Goal: Transaction & Acquisition: Book appointment/travel/reservation

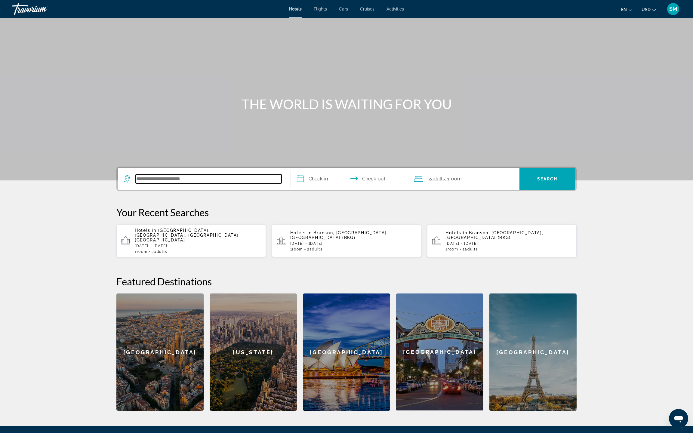
click at [136, 183] on input "Search hotel destination" at bounding box center [209, 178] width 146 height 9
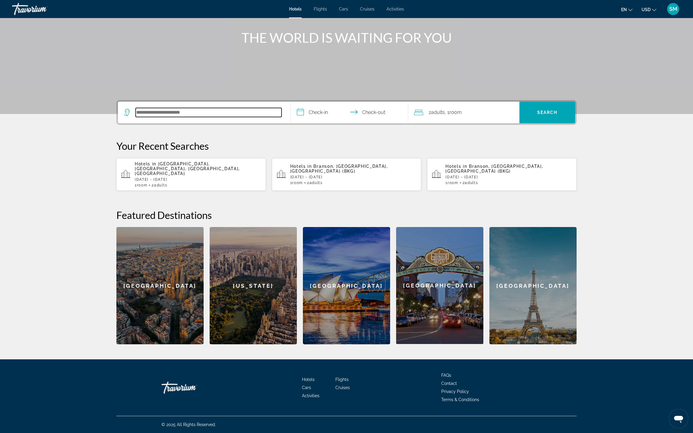
scroll to position [235, 0]
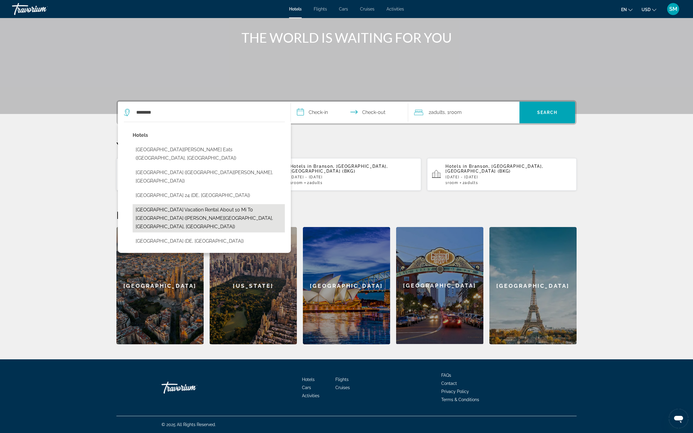
click at [133, 204] on button "St Louis Vacation Rental about 10 Mi to Downtown (Beverly Hills, MO, US)" at bounding box center [209, 218] width 152 height 28
type input "**********"
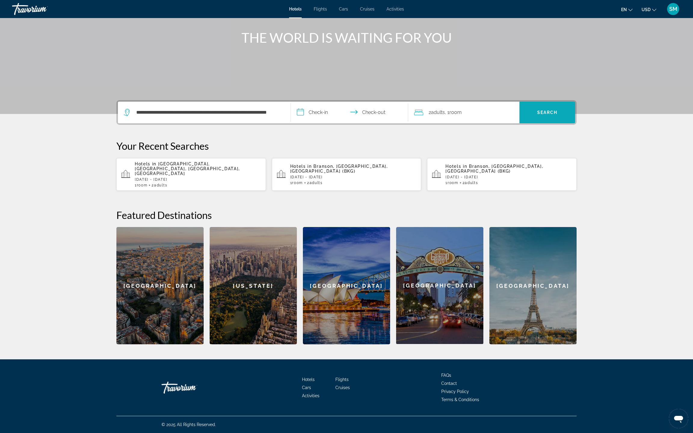
click at [557, 110] on span "Search" at bounding box center [547, 112] width 20 height 5
click at [298, 102] on input "**********" at bounding box center [351, 113] width 120 height 23
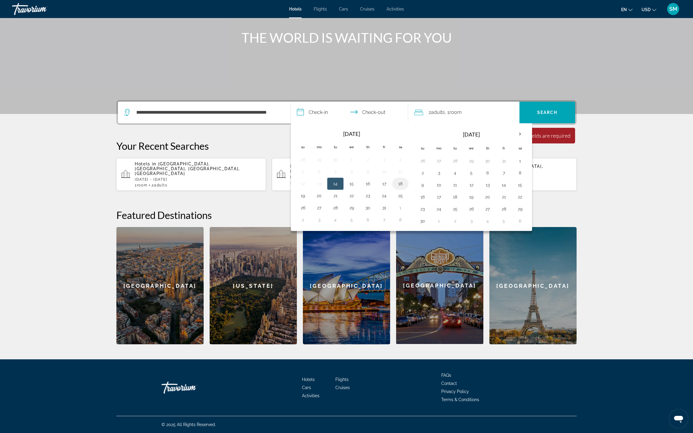
click at [403, 179] on button "18" at bounding box center [400, 183] width 10 height 8
click at [314, 191] on button "20" at bounding box center [319, 195] width 10 height 8
type input "**********"
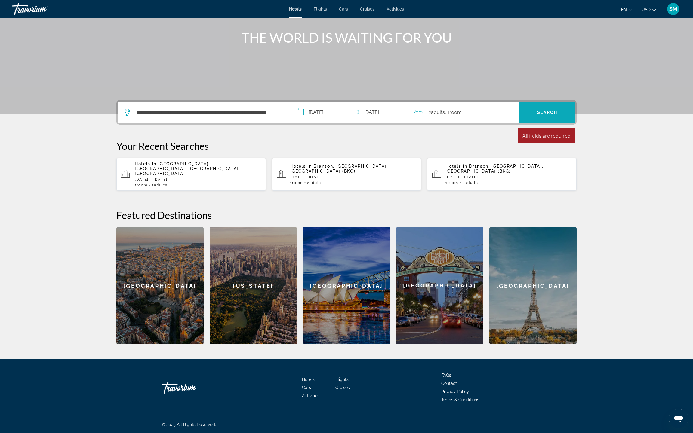
click at [557, 110] on span "Search" at bounding box center [547, 112] width 20 height 5
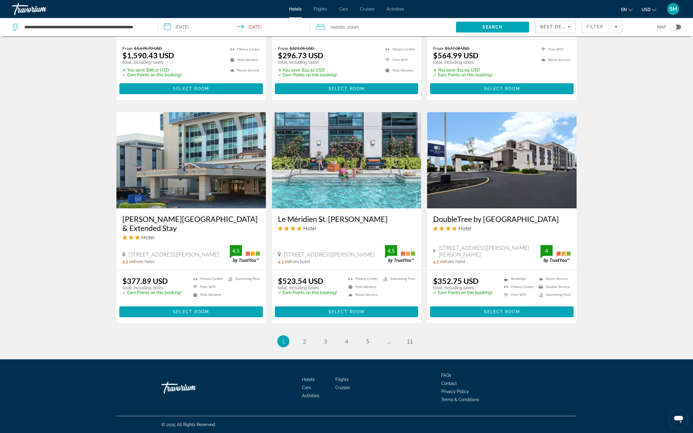
scroll to position [730, 0]
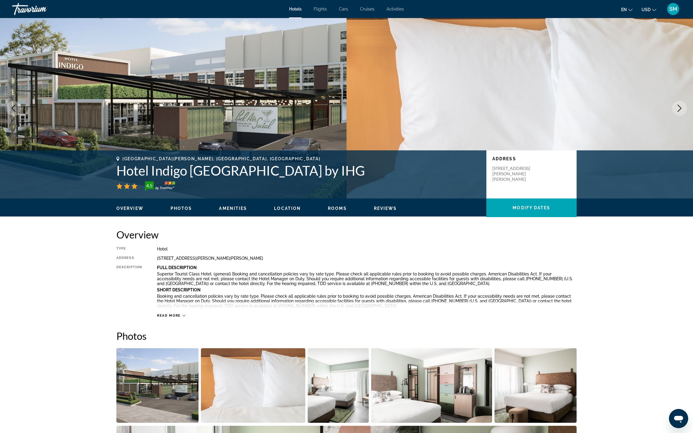
click at [182, 198] on img "Main content" at bounding box center [173, 108] width 346 height 180
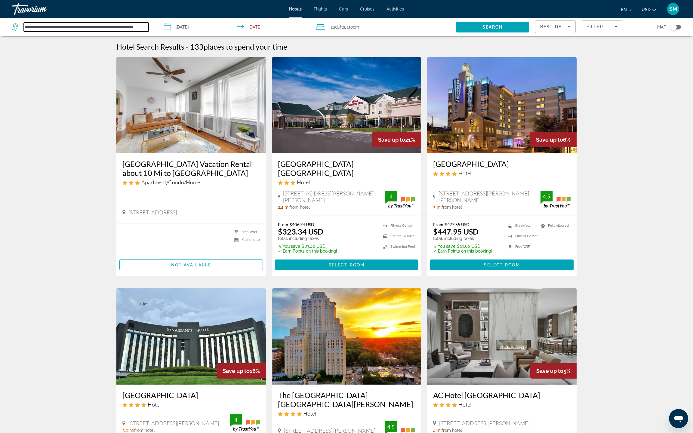
click at [104, 32] on input "**********" at bounding box center [86, 27] width 125 height 9
type input "**********"
drag, startPoint x: 35, startPoint y: 43, endPoint x: 298, endPoint y: 41, distance: 263.6
click at [482, 29] on span "Search" at bounding box center [492, 27] width 20 height 5
click at [99, 32] on input "**********" at bounding box center [86, 27] width 125 height 9
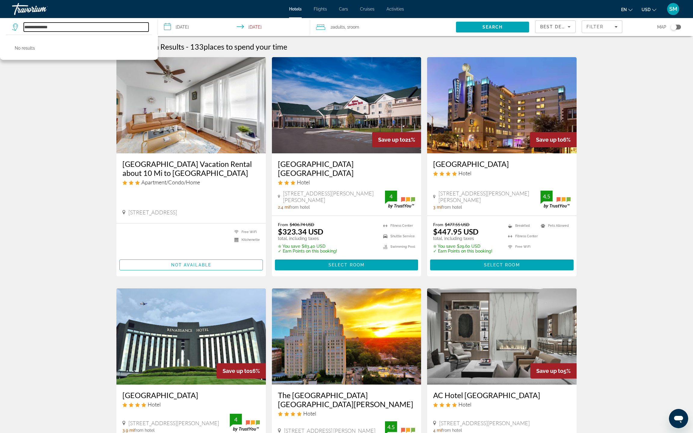
click at [88, 32] on input "**********" at bounding box center [86, 27] width 125 height 9
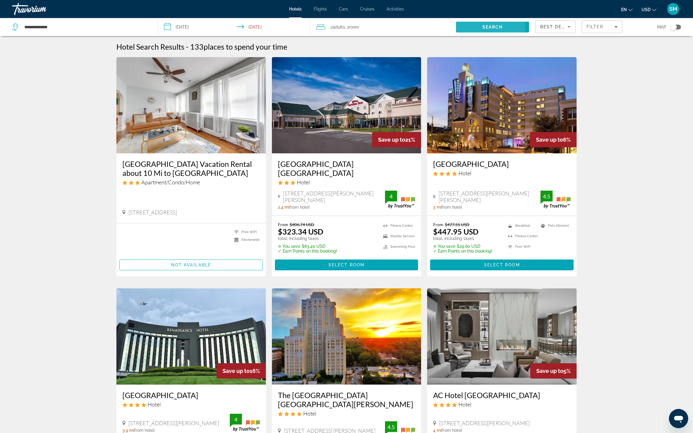
click at [482, 29] on span "Search" at bounding box center [492, 27] width 20 height 5
drag, startPoint x: 48, startPoint y: 44, endPoint x: 14, endPoint y: 45, distance: 34.0
click at [14, 36] on app-destination-search "**********" at bounding box center [79, 27] width 158 height 18
click at [482, 29] on span "Search" at bounding box center [492, 27] width 20 height 5
drag, startPoint x: 98, startPoint y: 47, endPoint x: 19, endPoint y: 46, distance: 79.4
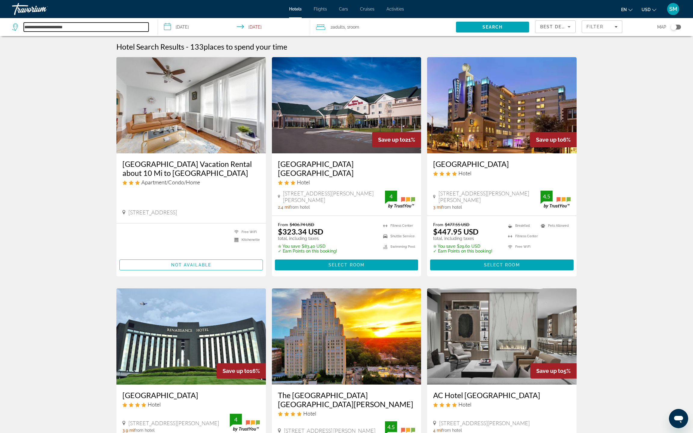
click at [19, 36] on app-destination-search "**********" at bounding box center [79, 27] width 158 height 18
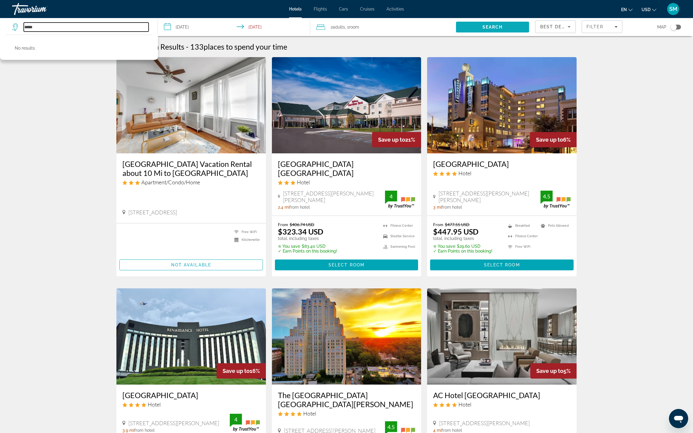
type input "*****"
click at [482, 29] on span "Search" at bounding box center [492, 27] width 20 height 5
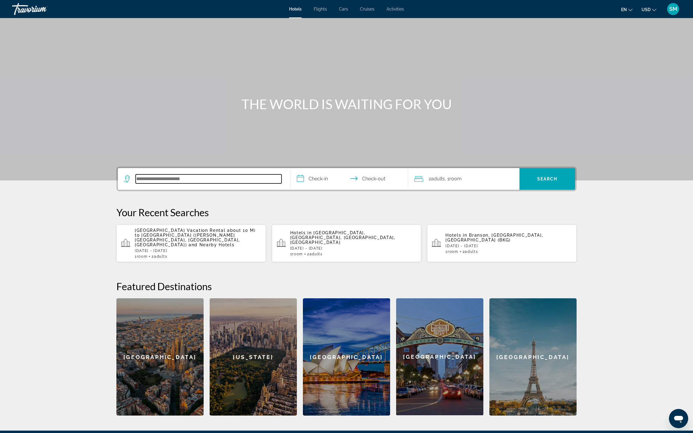
click at [136, 183] on input "Search hotel destination" at bounding box center [209, 178] width 146 height 9
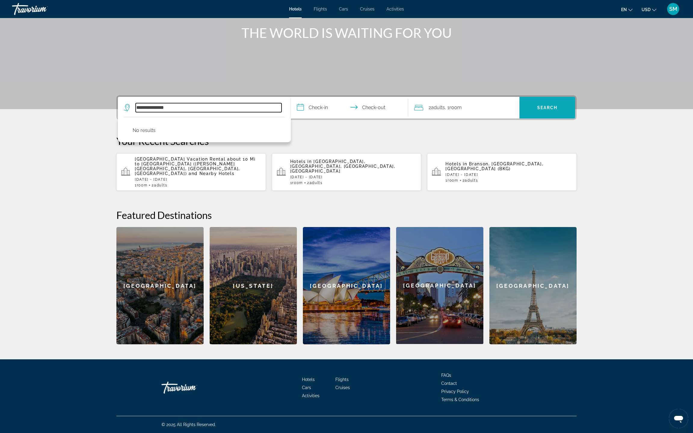
type input "**********"
click at [557, 105] on span "Search" at bounding box center [547, 107] width 20 height 5
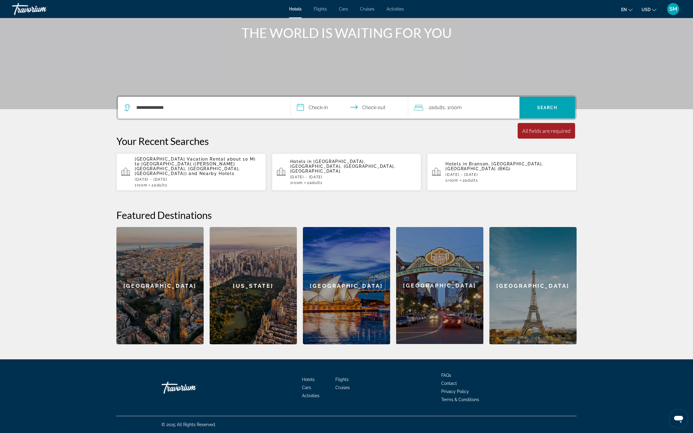
click at [302, 97] on input "**********" at bounding box center [351, 108] width 120 height 23
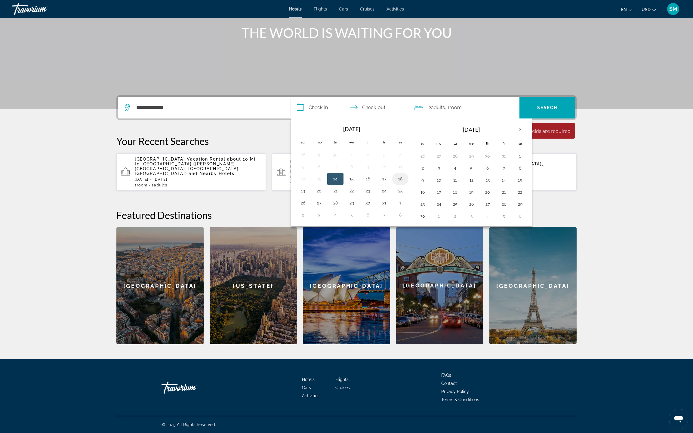
click at [402, 175] on button "18" at bounding box center [400, 179] width 10 height 8
click at [314, 187] on button "20" at bounding box center [319, 191] width 10 height 8
type input "**********"
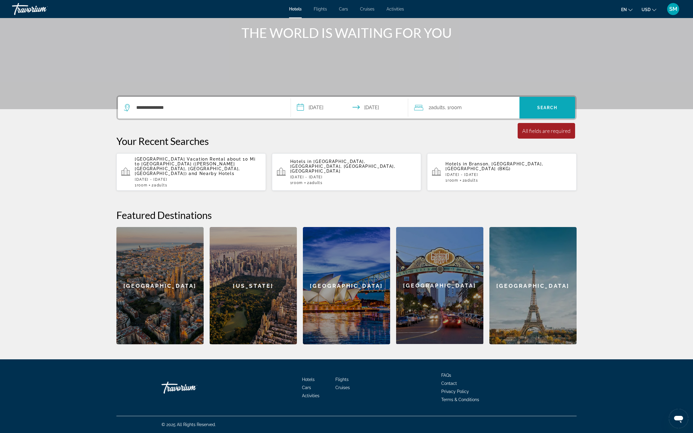
click at [557, 105] on span "Search" at bounding box center [547, 107] width 20 height 5
click at [136, 103] on input "**********" at bounding box center [209, 107] width 146 height 9
click at [575, 100] on span "Search" at bounding box center [547, 107] width 56 height 14
click at [557, 105] on span "Search" at bounding box center [547, 107] width 20 height 5
click at [136, 103] on input "**********" at bounding box center [209, 107] width 146 height 9
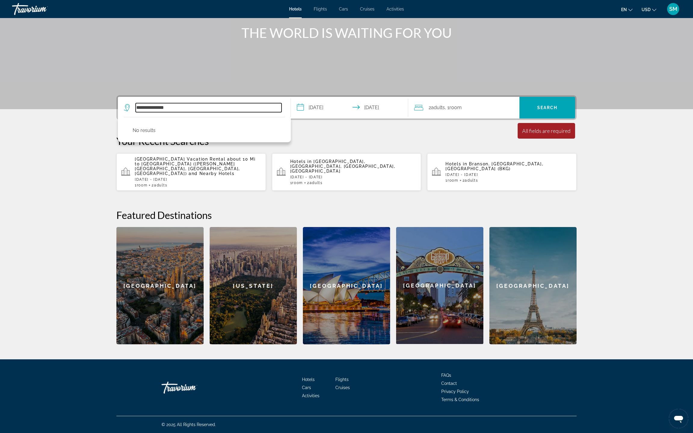
click at [136, 103] on input "**********" at bounding box center [209, 107] width 146 height 9
drag, startPoint x: 59, startPoint y: 51, endPoint x: 26, endPoint y: 51, distance: 32.5
click at [118, 97] on app-destination-search "**********" at bounding box center [204, 108] width 173 height 22
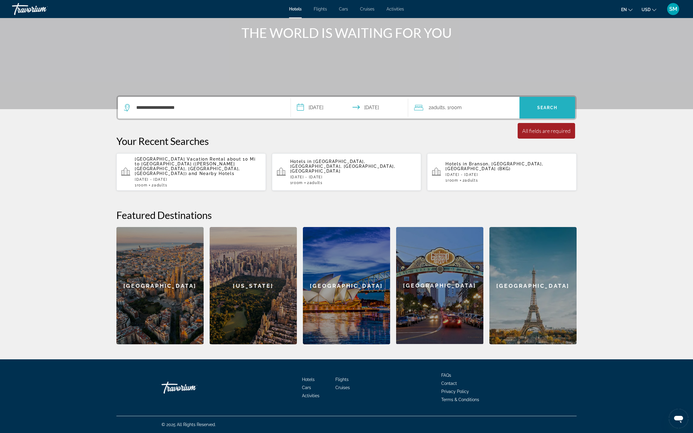
drag, startPoint x: 27, startPoint y: 45, endPoint x: 622, endPoint y: 55, distance: 595.5
click at [575, 100] on span "Search" at bounding box center [547, 107] width 56 height 14
drag, startPoint x: 72, startPoint y: 51, endPoint x: 67, endPoint y: 50, distance: 5.1
click at [136, 103] on input "**********" at bounding box center [209, 107] width 146 height 9
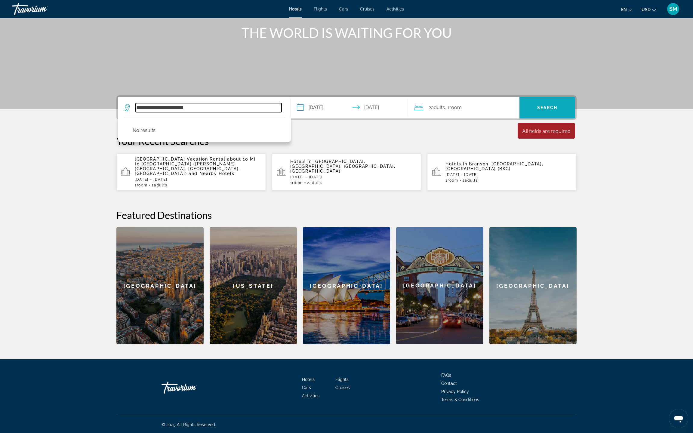
type input "**********"
click at [575, 100] on span "Search" at bounding box center [547, 107] width 56 height 14
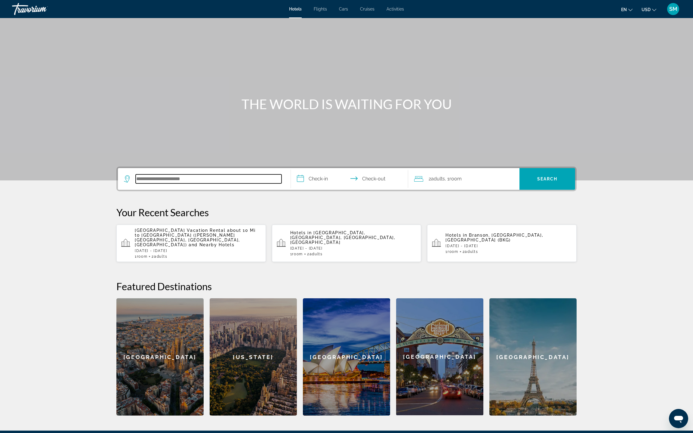
click at [136, 183] on input "Search hotel destination" at bounding box center [209, 178] width 146 height 9
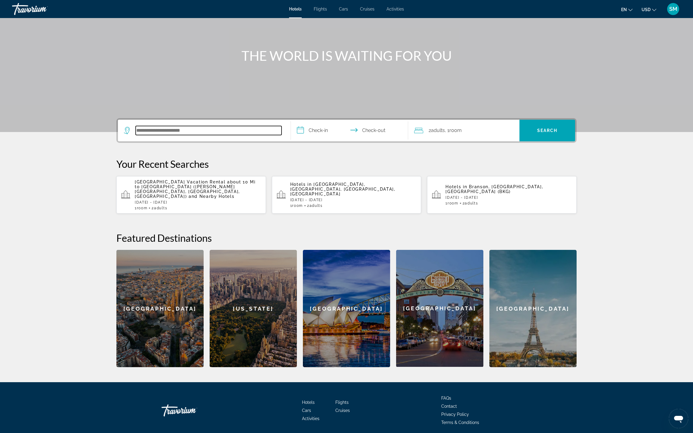
scroll to position [27, 0]
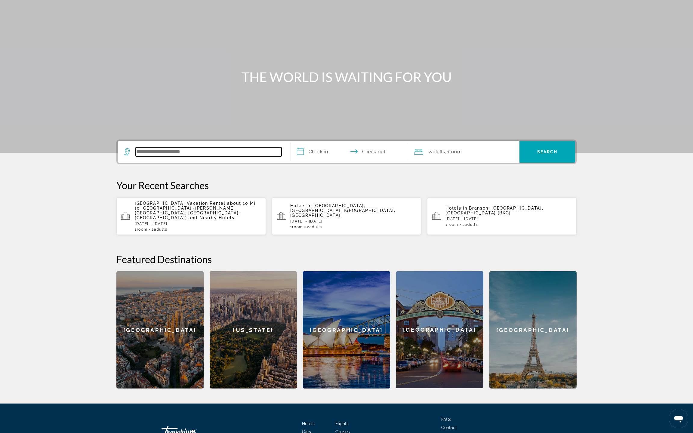
click at [136, 156] on input "Search hotel destination" at bounding box center [209, 151] width 146 height 9
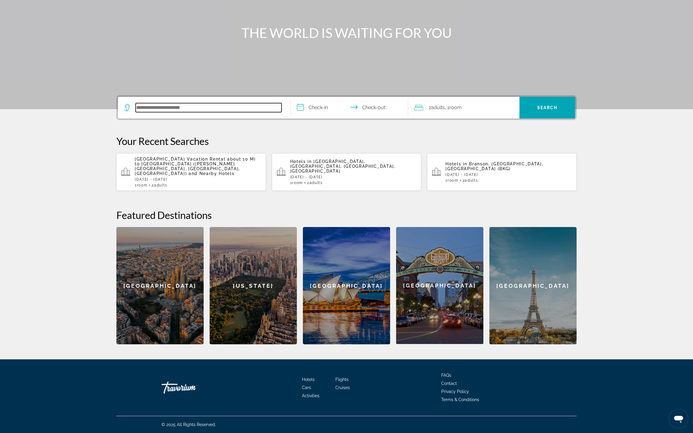
scroll to position [235, 0]
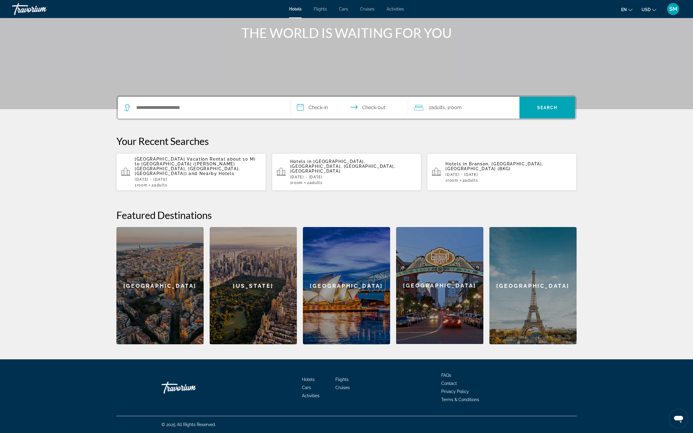
click at [308, 159] on span "Branson Theater District, Branson, MO, United States" at bounding box center [342, 166] width 105 height 14
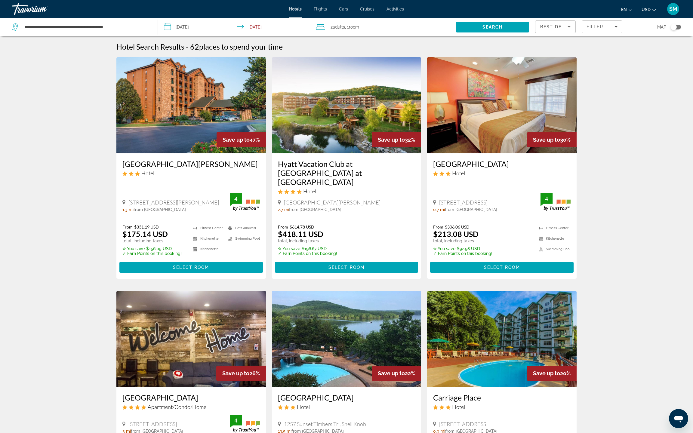
click at [198, 38] on input "**********" at bounding box center [235, 28] width 154 height 20
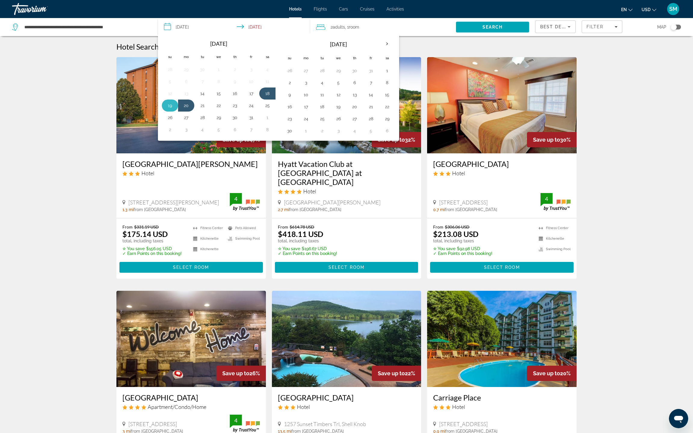
click at [171, 110] on button "19" at bounding box center [170, 105] width 10 height 8
click at [223, 110] on button "22" at bounding box center [219, 105] width 10 height 8
type input "**********"
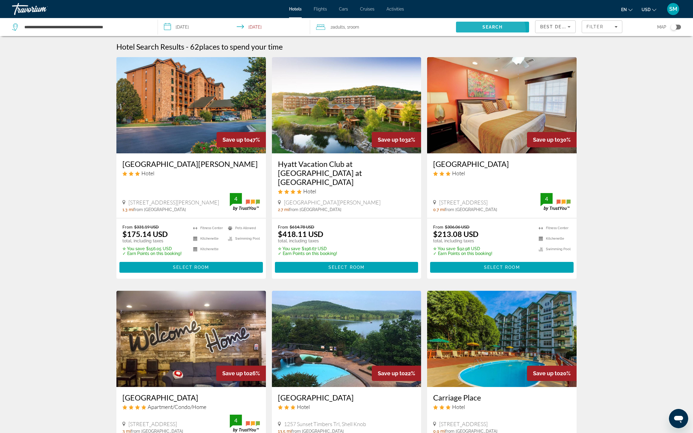
click at [482, 29] on span "Search" at bounding box center [492, 27] width 20 height 5
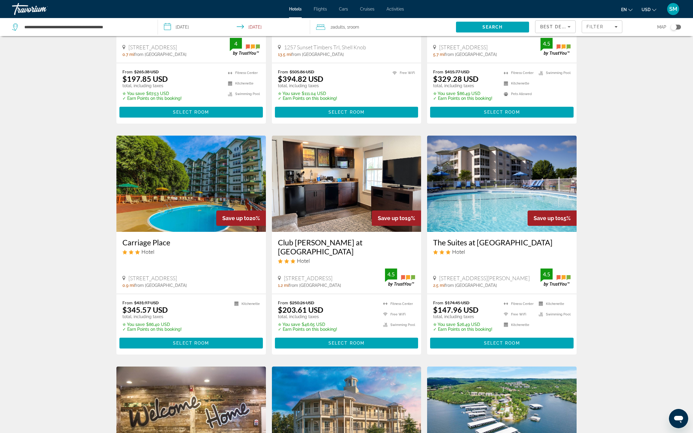
scroll to position [386, 0]
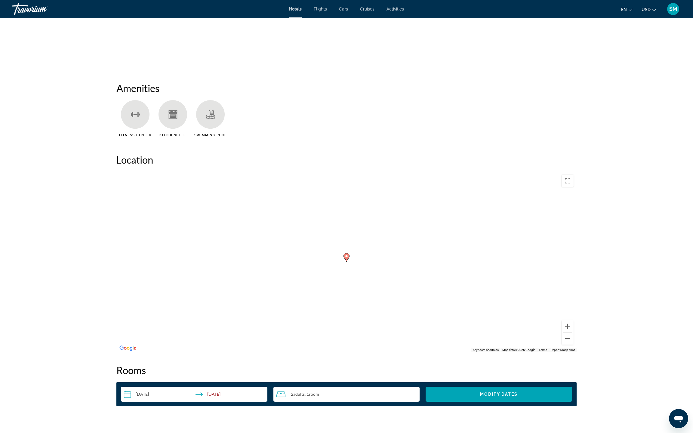
scroll to position [415, 0]
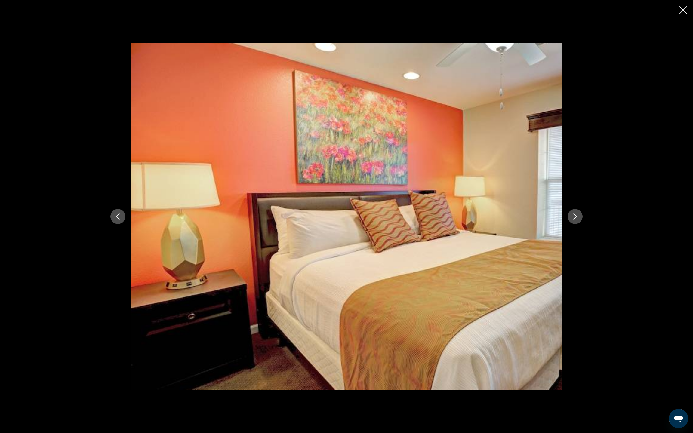
click at [582, 216] on button "Next image" at bounding box center [574, 216] width 15 height 15
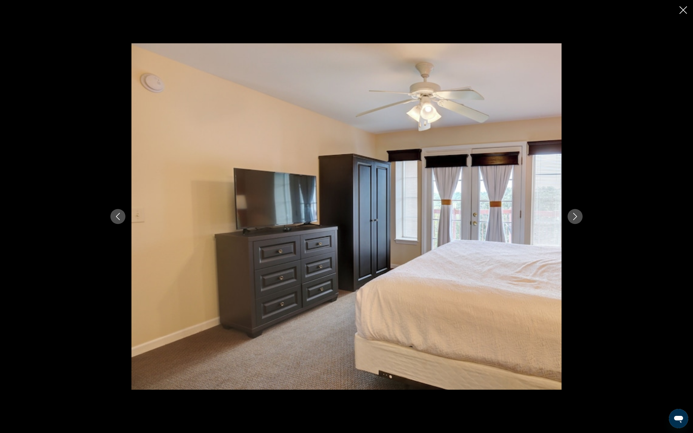
click at [582, 216] on button "Next image" at bounding box center [574, 216] width 15 height 15
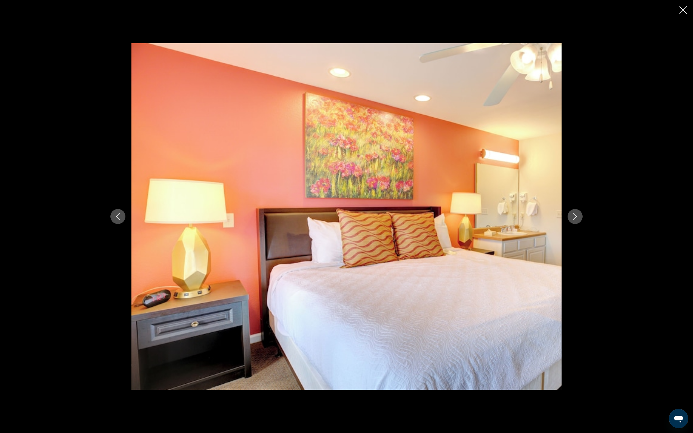
click at [582, 216] on button "Next image" at bounding box center [574, 216] width 15 height 15
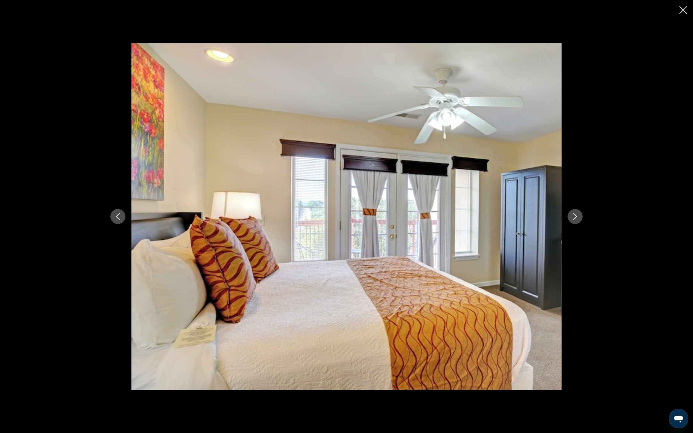
click at [582, 216] on button "Next image" at bounding box center [574, 216] width 15 height 15
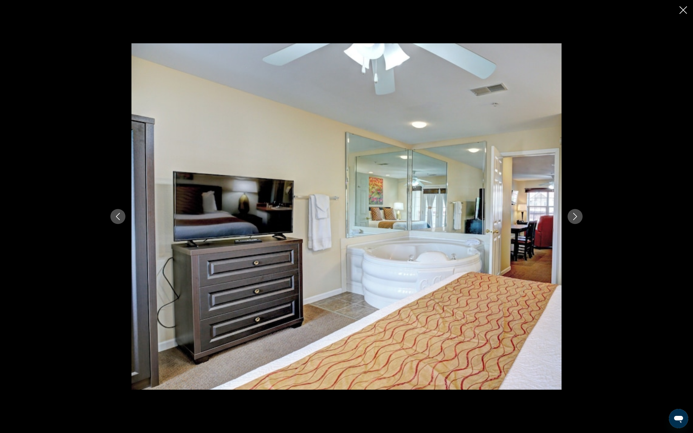
click at [582, 217] on button "Next image" at bounding box center [574, 216] width 15 height 15
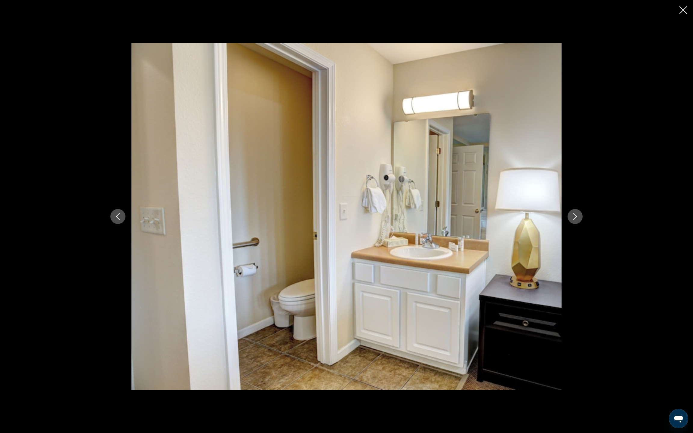
click at [582, 217] on button "Next image" at bounding box center [574, 216] width 15 height 15
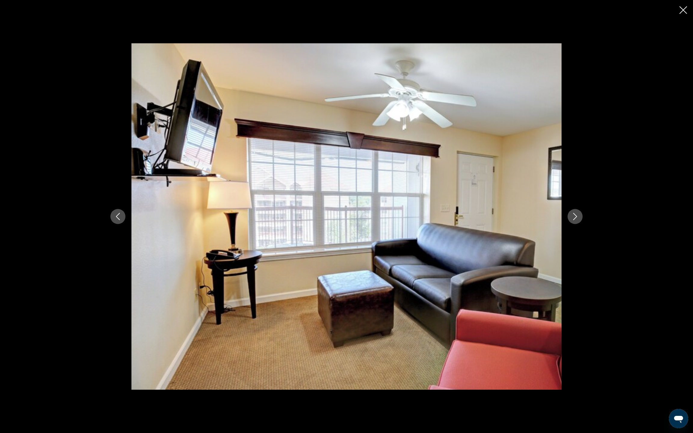
click at [582, 217] on button "Next image" at bounding box center [574, 216] width 15 height 15
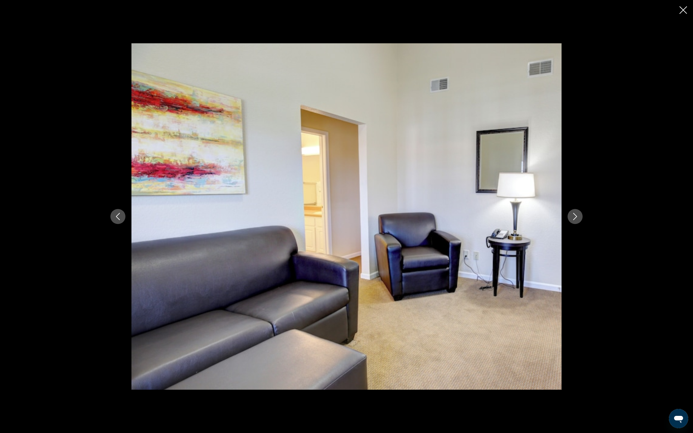
click at [582, 217] on button "Next image" at bounding box center [574, 216] width 15 height 15
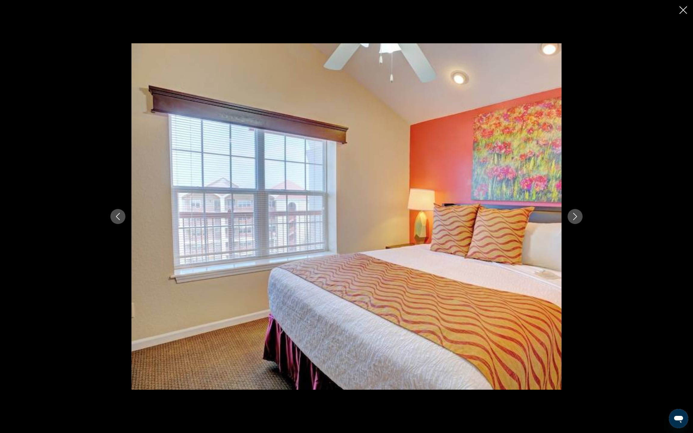
click at [582, 217] on button "Next image" at bounding box center [574, 216] width 15 height 15
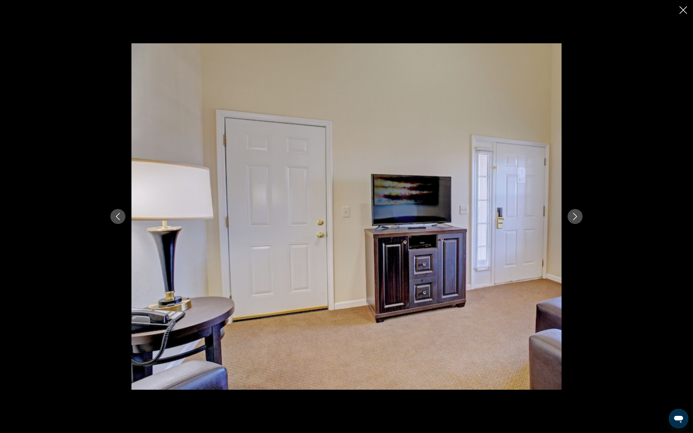
click at [582, 217] on button "Next image" at bounding box center [574, 216] width 15 height 15
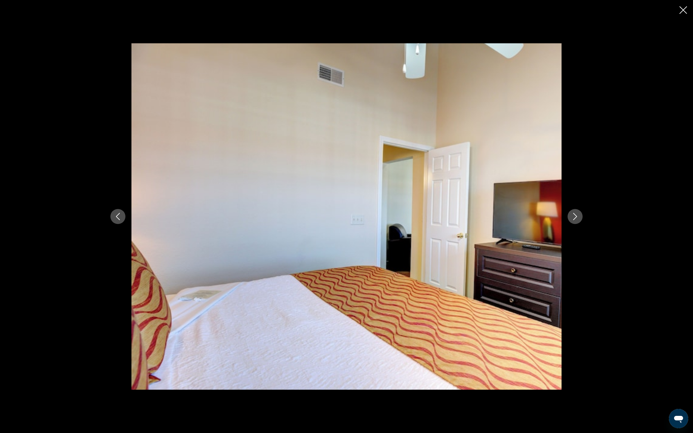
click at [582, 217] on button "Next image" at bounding box center [574, 216] width 15 height 15
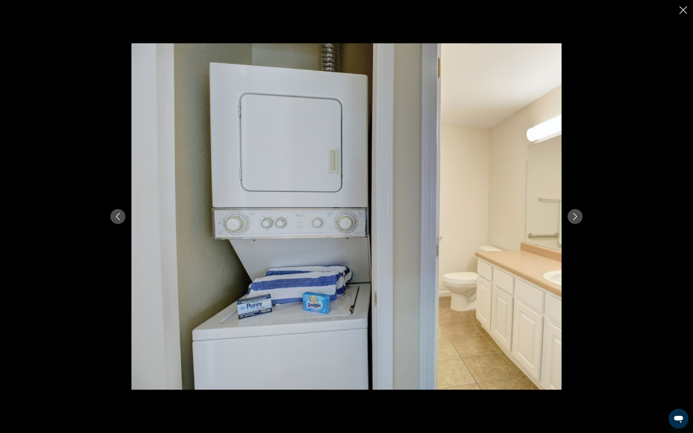
click at [582, 217] on button "Next image" at bounding box center [574, 216] width 15 height 15
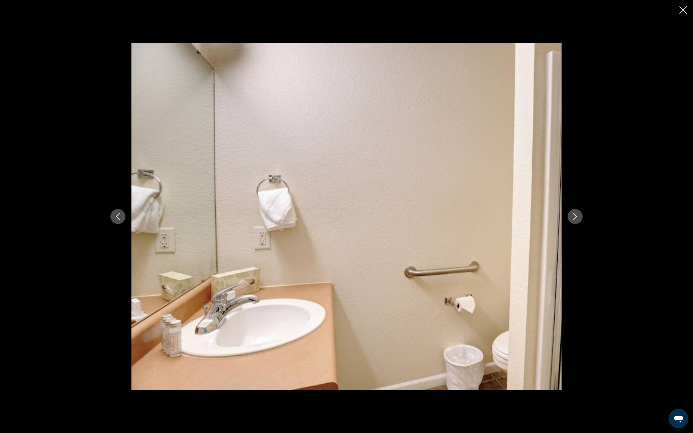
click at [582, 217] on button "Next image" at bounding box center [574, 216] width 15 height 15
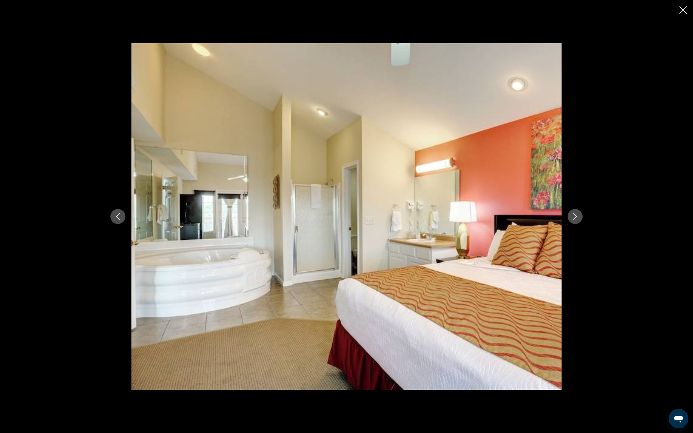
click at [582, 217] on button "Next image" at bounding box center [574, 216] width 15 height 15
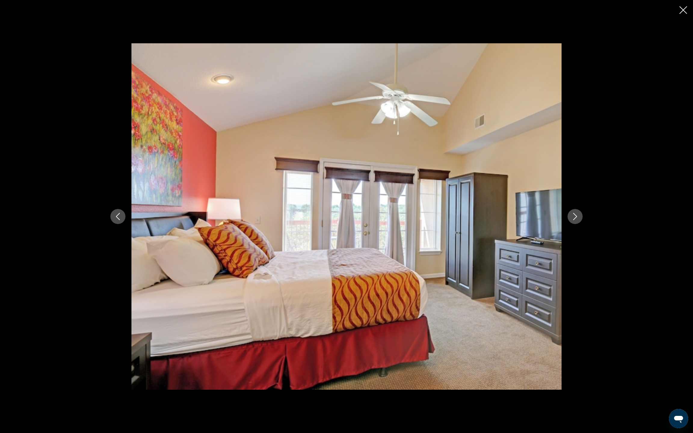
click at [582, 217] on button "Next image" at bounding box center [574, 216] width 15 height 15
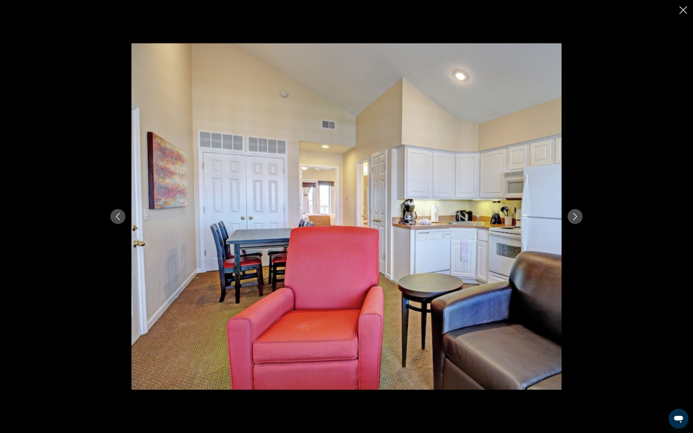
click at [582, 222] on button "Next image" at bounding box center [574, 216] width 15 height 15
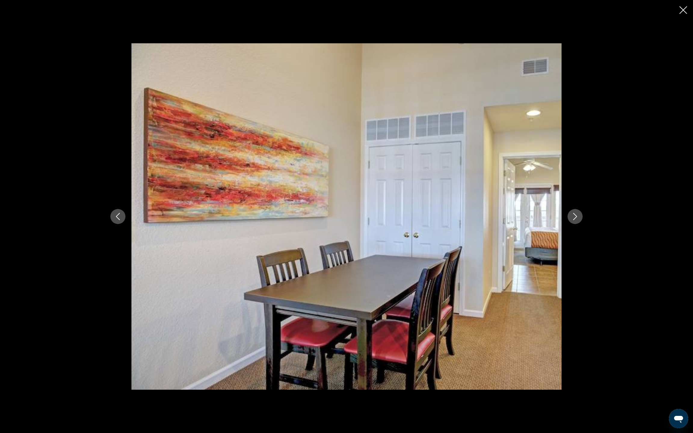
click at [582, 222] on button "Next image" at bounding box center [574, 216] width 15 height 15
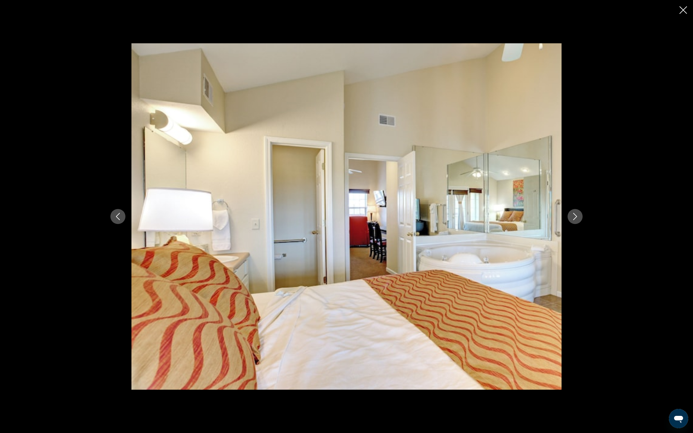
click at [582, 221] on button "Next image" at bounding box center [574, 216] width 15 height 15
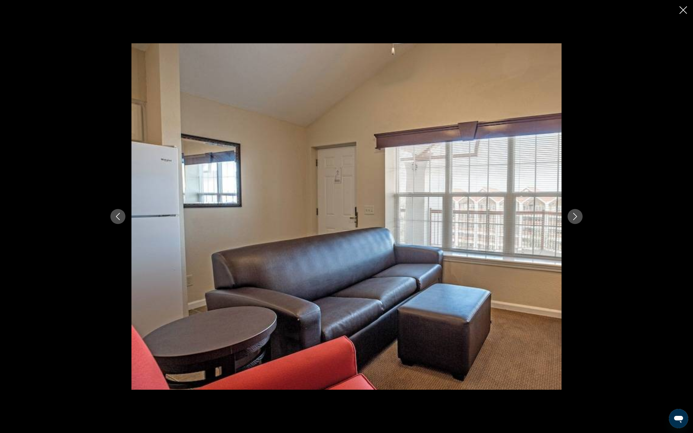
click at [582, 221] on button "Next image" at bounding box center [574, 216] width 15 height 15
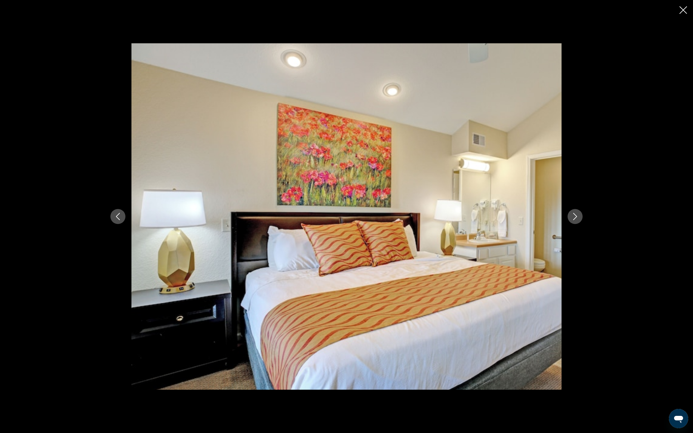
click at [582, 221] on button "Next image" at bounding box center [574, 216] width 15 height 15
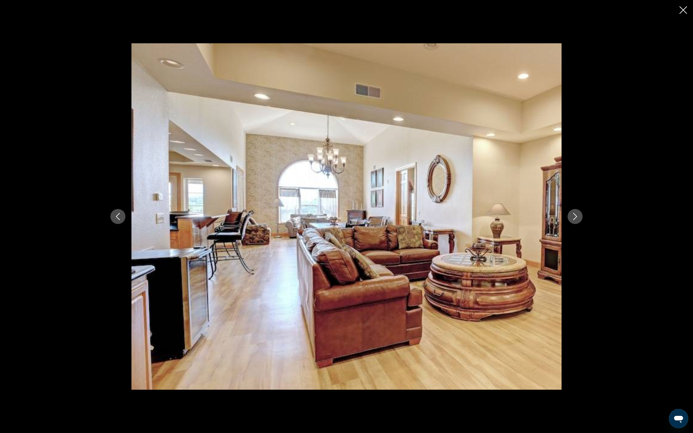
click at [582, 221] on button "Next image" at bounding box center [574, 216] width 15 height 15
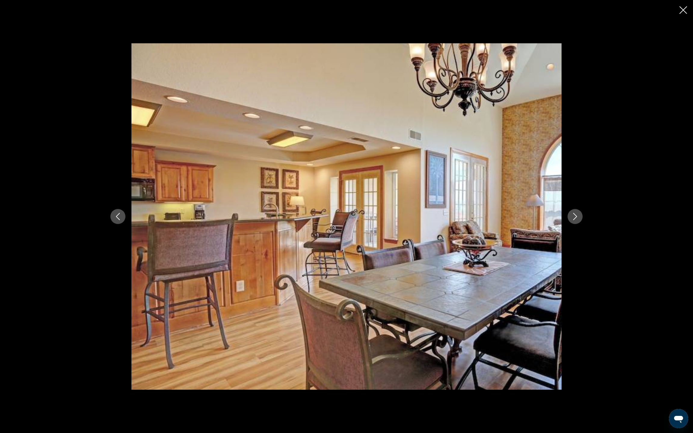
click at [114, 213] on icon "Previous image" at bounding box center [117, 216] width 7 height 7
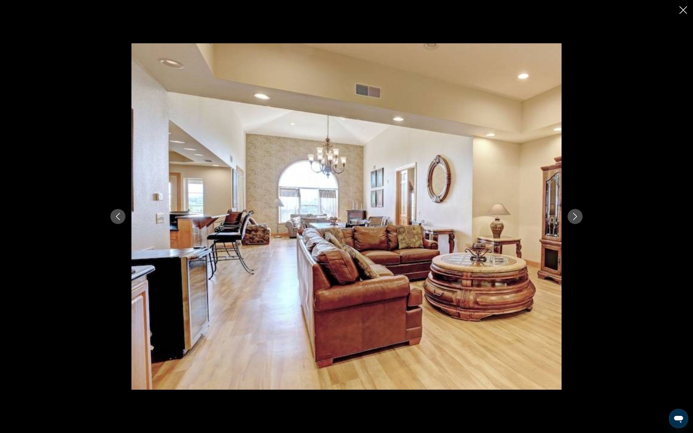
click at [578, 218] on icon "Next image" at bounding box center [574, 216] width 7 height 7
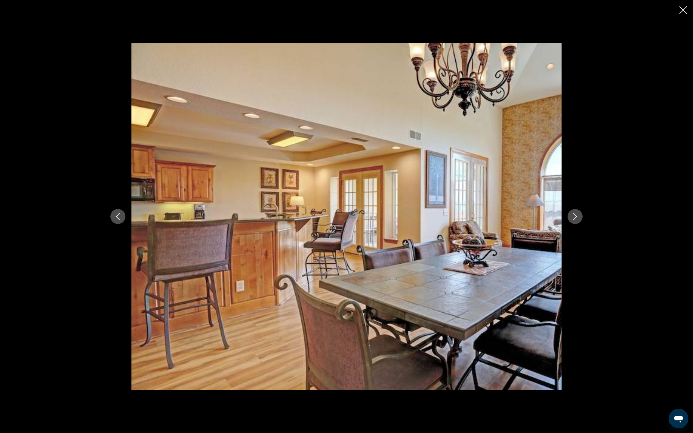
click at [577, 219] on icon "Next image" at bounding box center [575, 216] width 4 height 7
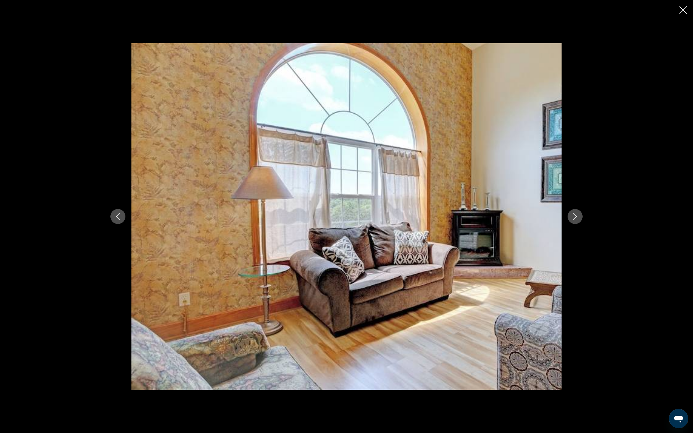
click at [577, 219] on icon "Next image" at bounding box center [575, 216] width 4 height 7
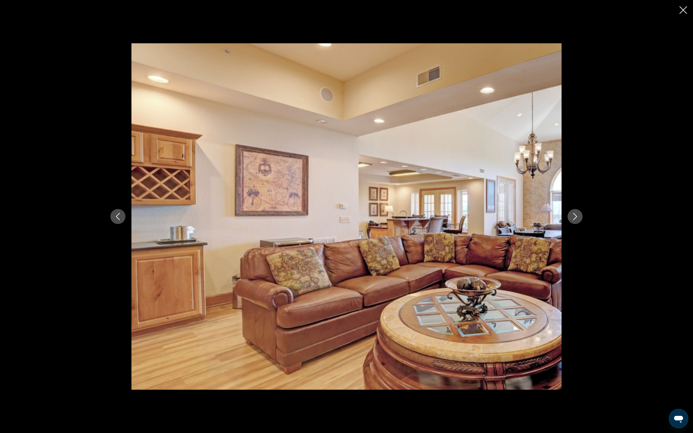
click at [577, 219] on icon "Next image" at bounding box center [575, 216] width 4 height 7
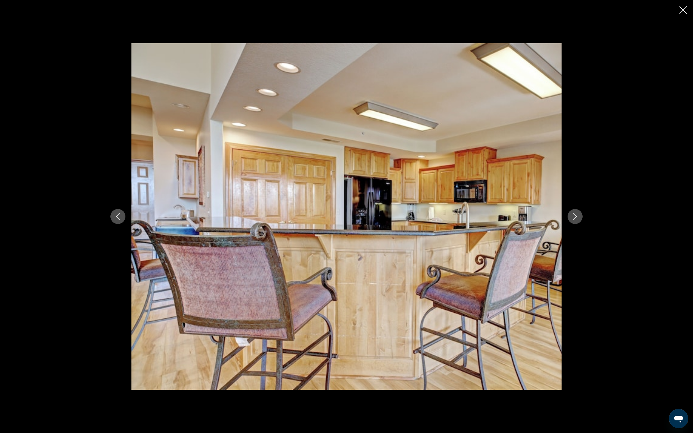
click at [577, 219] on icon "Next image" at bounding box center [575, 216] width 4 height 7
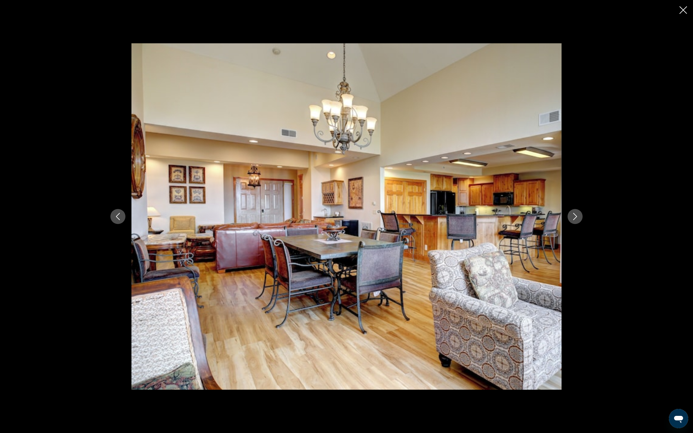
click at [577, 219] on icon "Next image" at bounding box center [575, 216] width 4 height 7
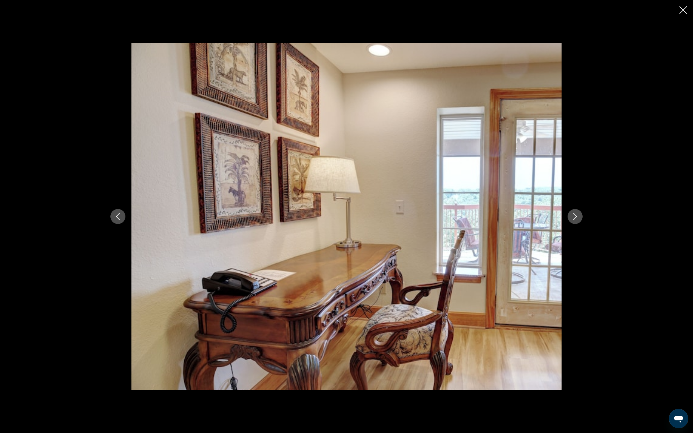
click at [577, 219] on icon "Next image" at bounding box center [575, 216] width 4 height 7
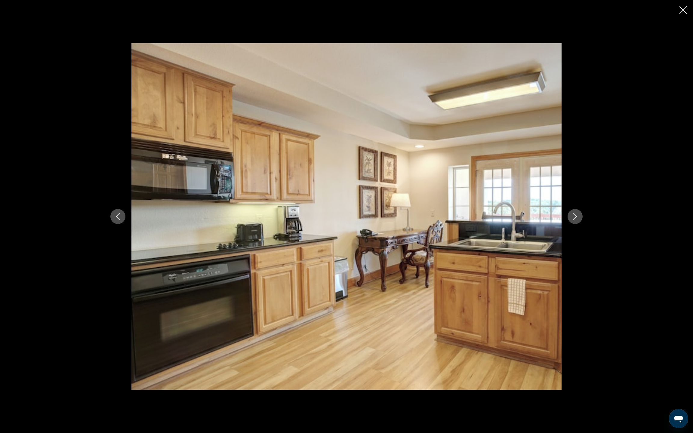
click at [577, 219] on icon "Next image" at bounding box center [575, 216] width 4 height 7
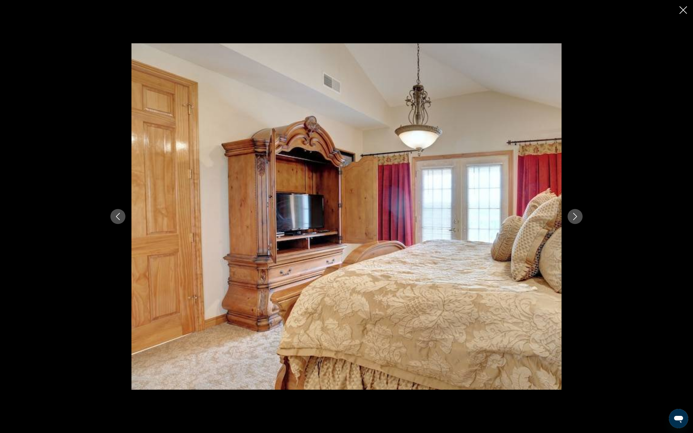
click at [577, 219] on icon "Next image" at bounding box center [575, 216] width 4 height 7
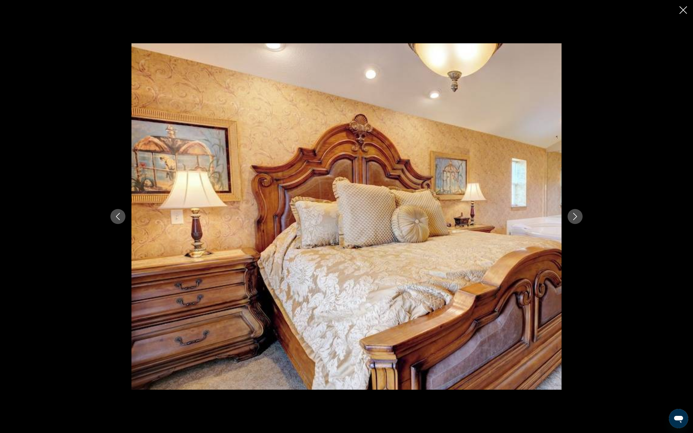
click at [577, 219] on icon "Next image" at bounding box center [575, 216] width 4 height 7
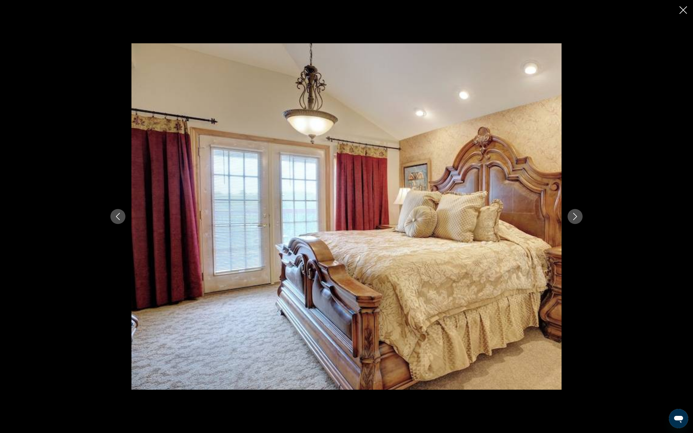
click at [577, 219] on icon "Next image" at bounding box center [575, 216] width 4 height 7
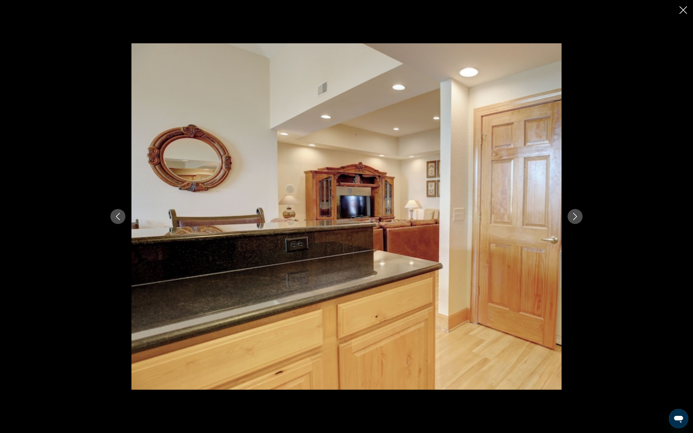
click at [577, 219] on icon "Next image" at bounding box center [575, 216] width 4 height 7
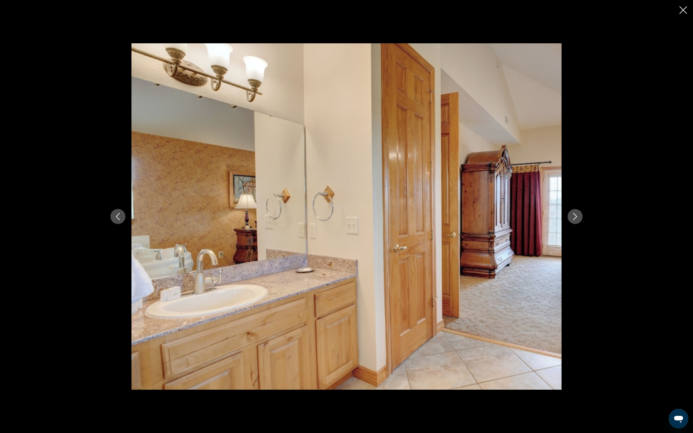
click at [577, 219] on icon "Next image" at bounding box center [575, 216] width 4 height 7
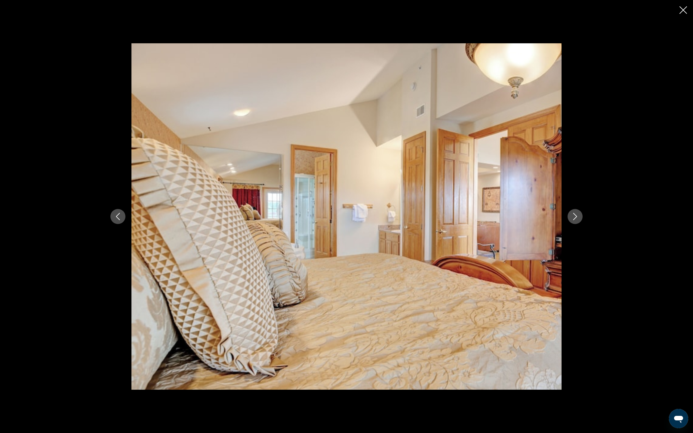
click at [577, 219] on icon "Next image" at bounding box center [575, 216] width 4 height 7
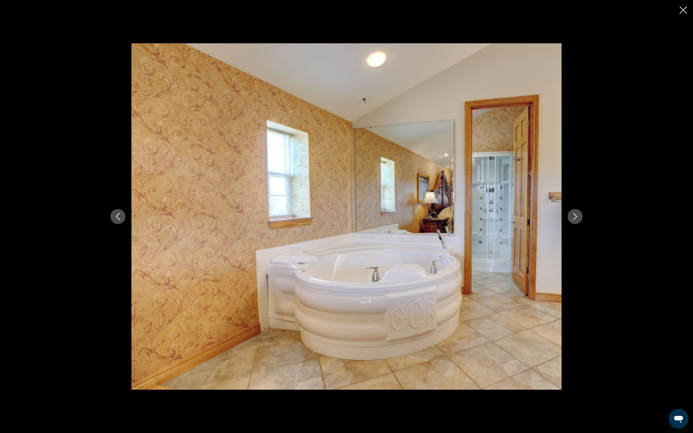
click at [577, 219] on icon "Next image" at bounding box center [575, 216] width 4 height 7
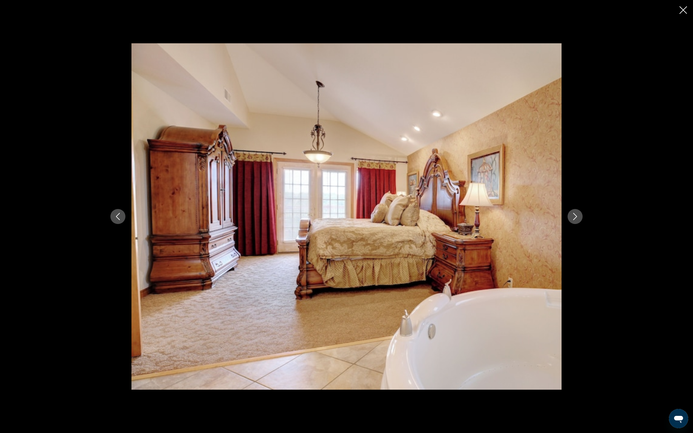
click at [577, 219] on icon "Next image" at bounding box center [575, 216] width 4 height 7
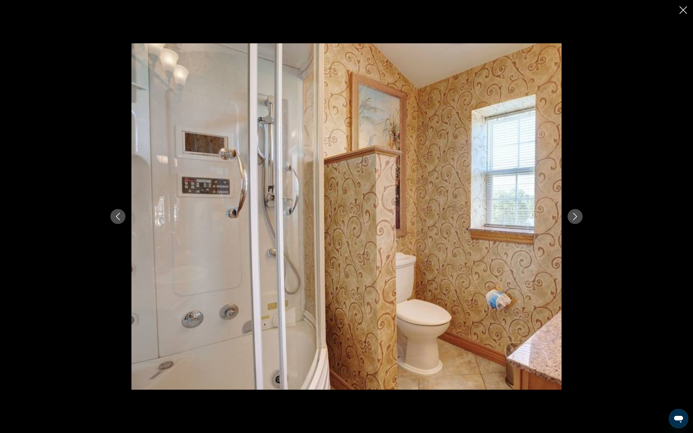
click at [114, 219] on icon "Previous image" at bounding box center [117, 216] width 7 height 7
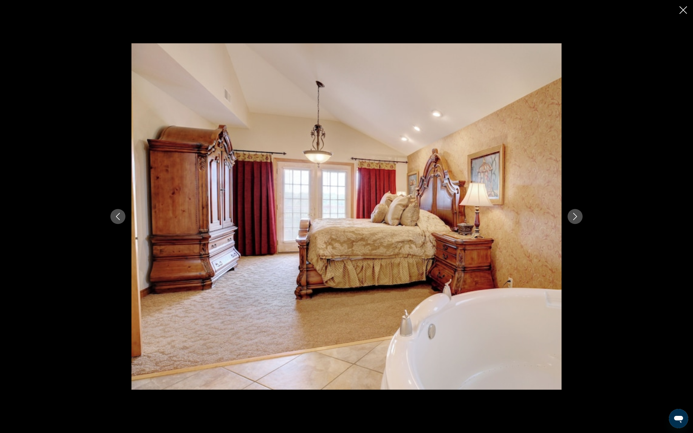
click at [582, 224] on button "Next image" at bounding box center [574, 216] width 15 height 15
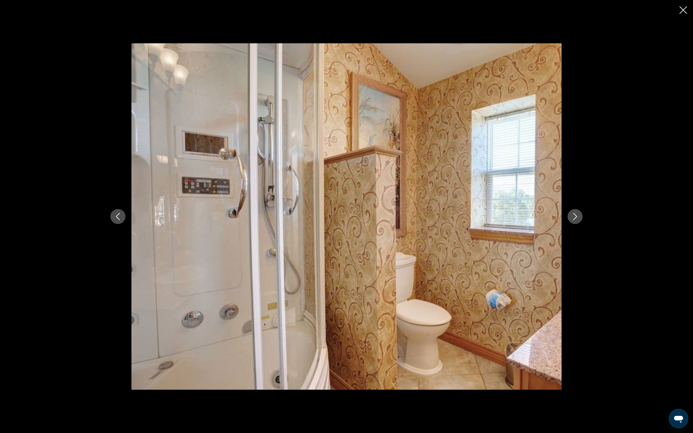
click at [582, 224] on button "Next image" at bounding box center [574, 216] width 15 height 15
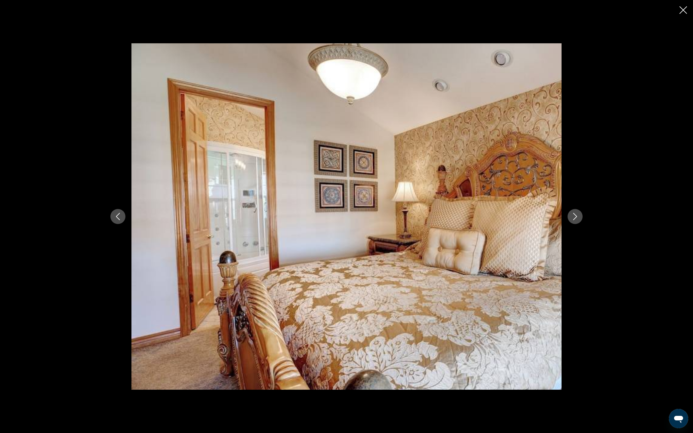
click at [582, 224] on button "Next image" at bounding box center [574, 216] width 15 height 15
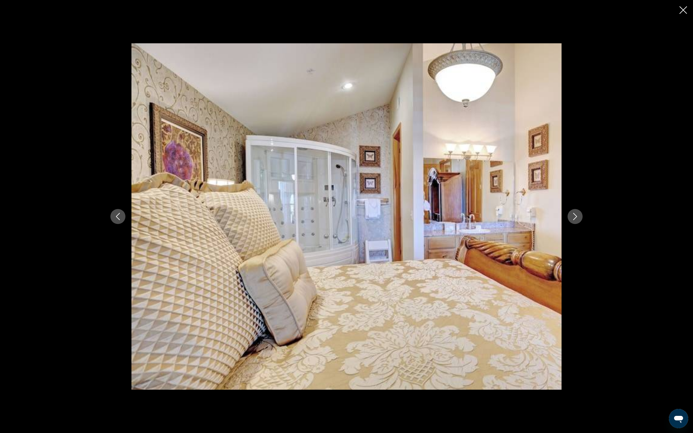
click at [582, 224] on button "Next image" at bounding box center [574, 216] width 15 height 15
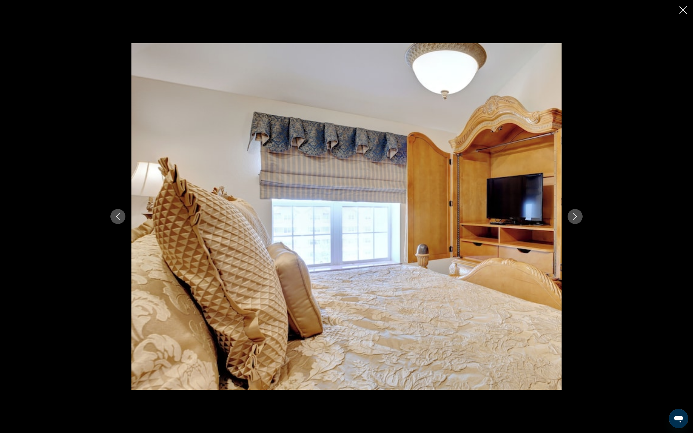
click at [582, 224] on button "Next image" at bounding box center [574, 216] width 15 height 15
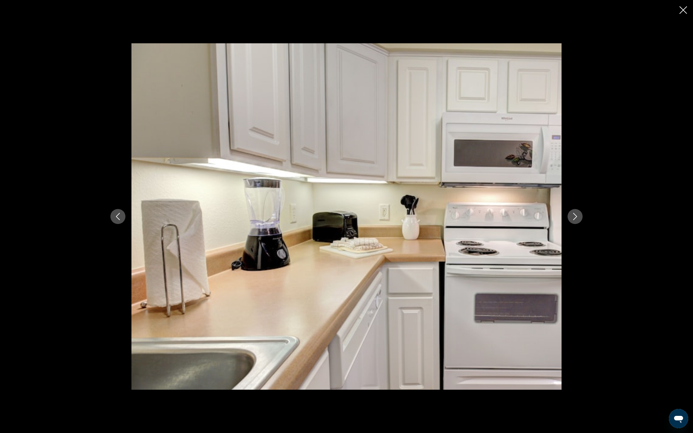
click at [582, 224] on button "Next image" at bounding box center [574, 216] width 15 height 15
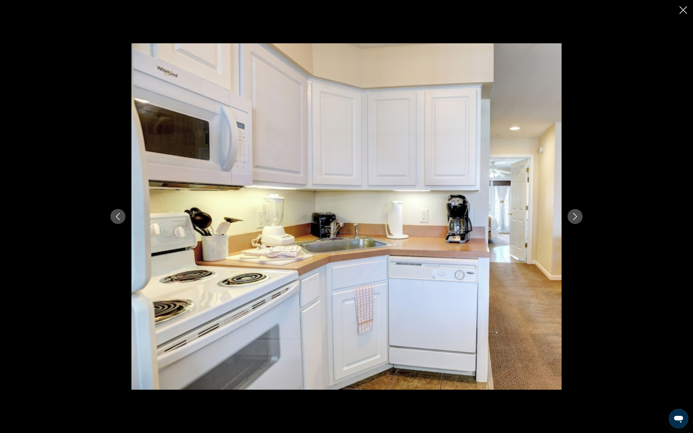
click at [582, 224] on button "Next image" at bounding box center [574, 216] width 15 height 15
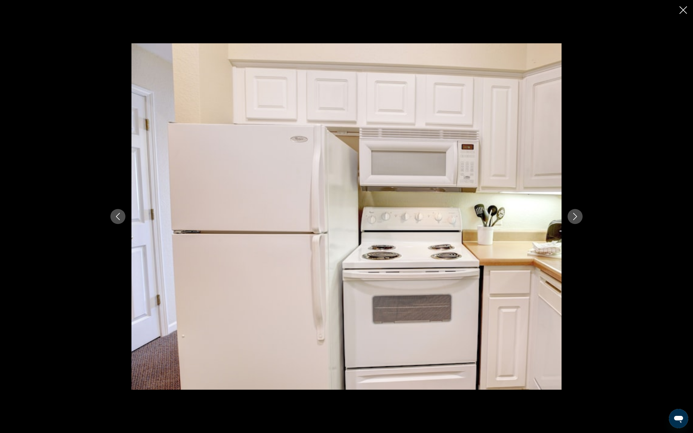
click at [582, 224] on button "Next image" at bounding box center [574, 216] width 15 height 15
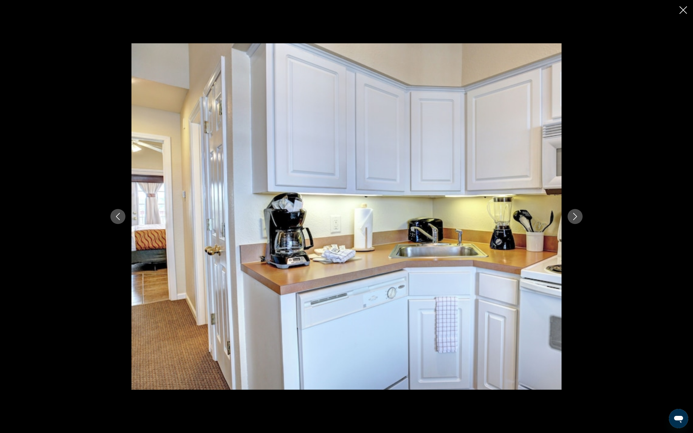
click at [582, 224] on button "Next image" at bounding box center [574, 216] width 15 height 15
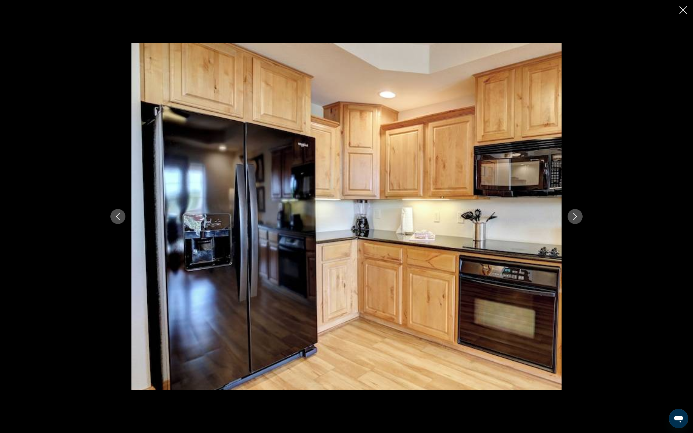
click at [582, 224] on button "Next image" at bounding box center [574, 216] width 15 height 15
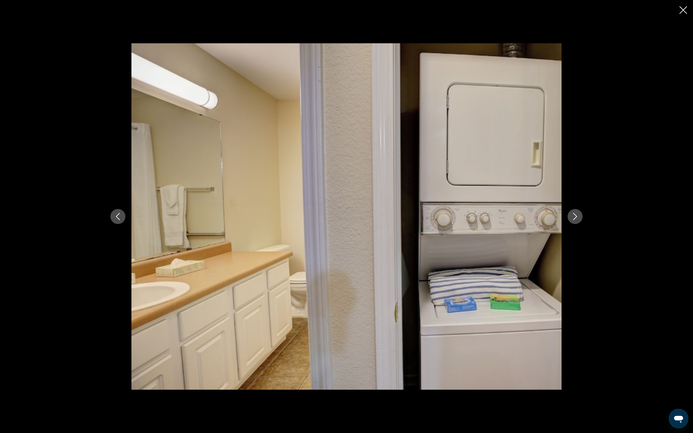
click at [582, 224] on button "Next image" at bounding box center [574, 216] width 15 height 15
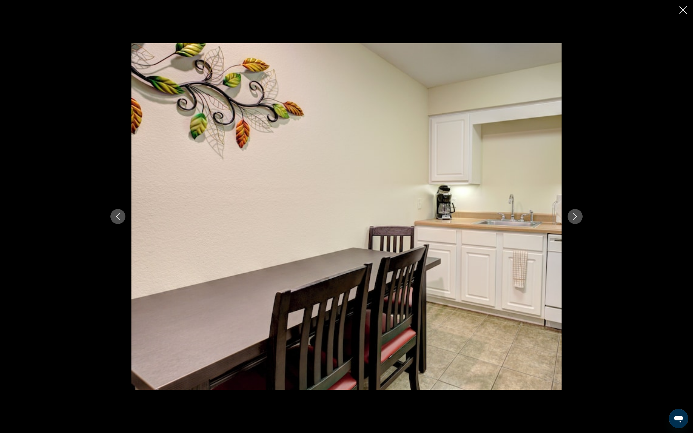
click at [582, 224] on button "Next image" at bounding box center [574, 216] width 15 height 15
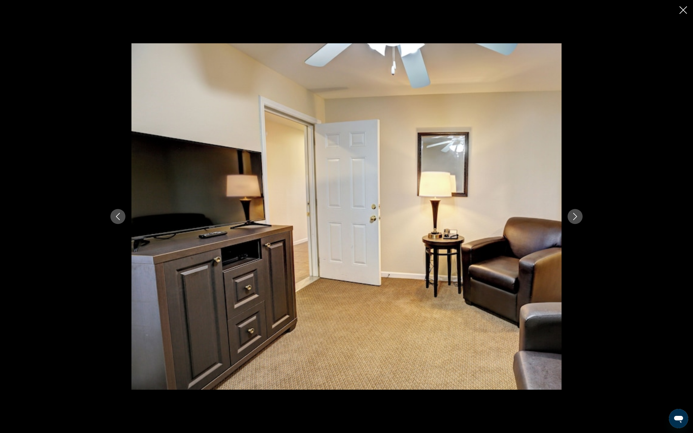
click at [582, 224] on button "Next image" at bounding box center [574, 216] width 15 height 15
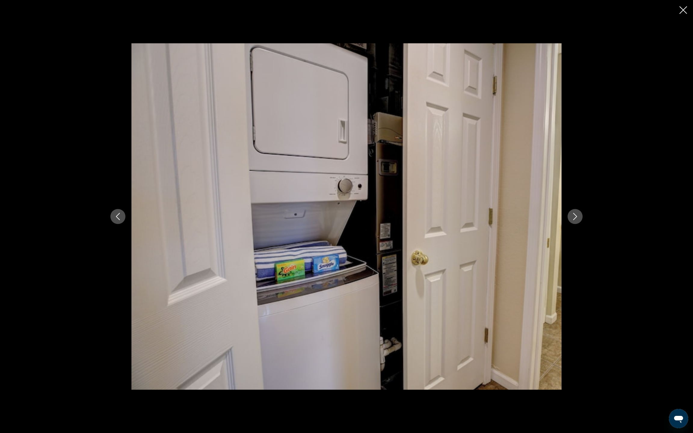
click at [582, 224] on button "Next image" at bounding box center [574, 216] width 15 height 15
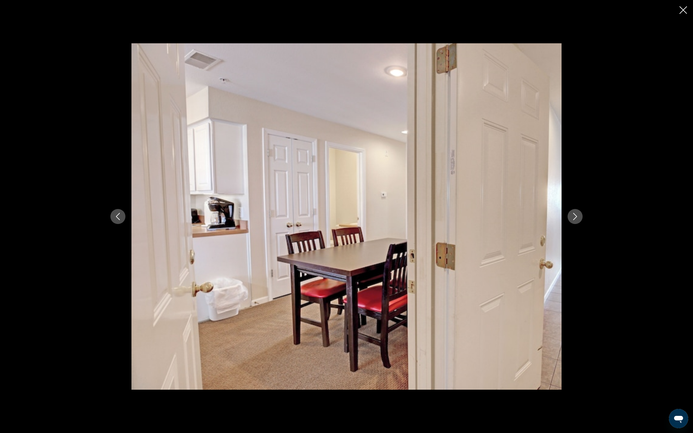
click at [582, 224] on button "Next image" at bounding box center [574, 216] width 15 height 15
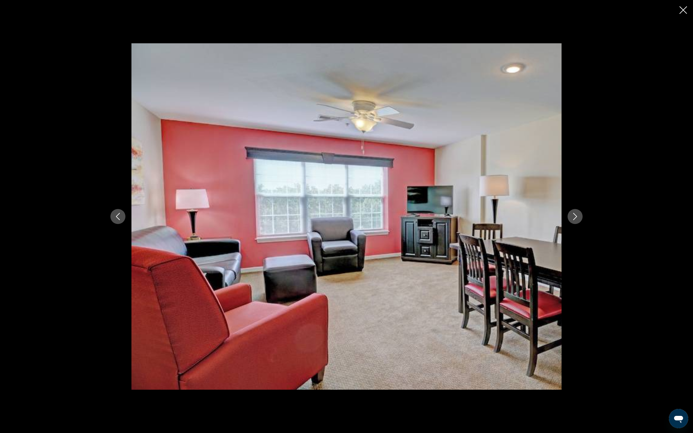
click at [582, 224] on button "Next image" at bounding box center [574, 216] width 15 height 15
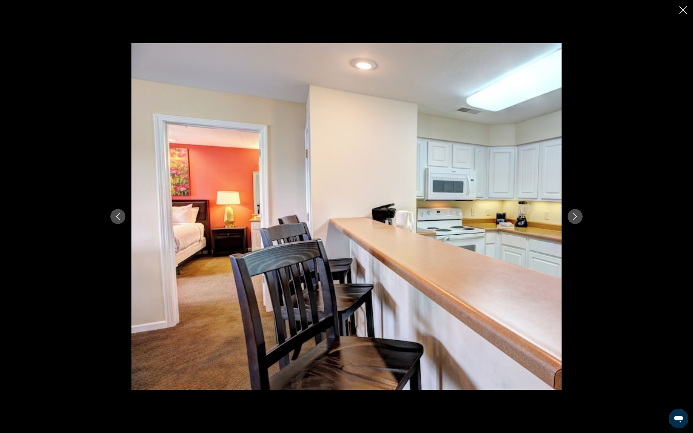
click at [582, 224] on button "Next image" at bounding box center [574, 216] width 15 height 15
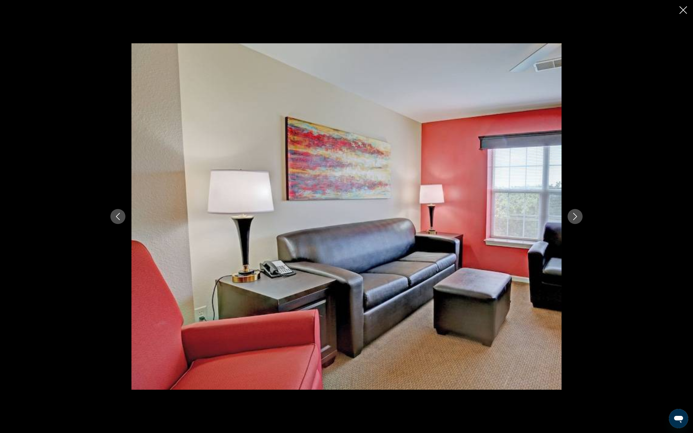
click at [582, 224] on button "Next image" at bounding box center [574, 216] width 15 height 15
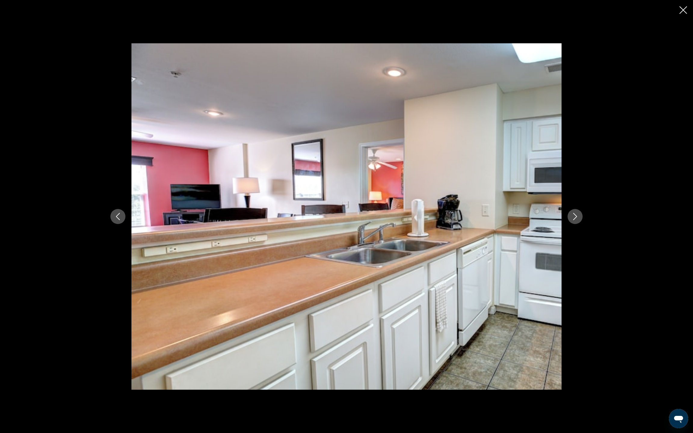
click at [582, 224] on button "Next image" at bounding box center [574, 216] width 15 height 15
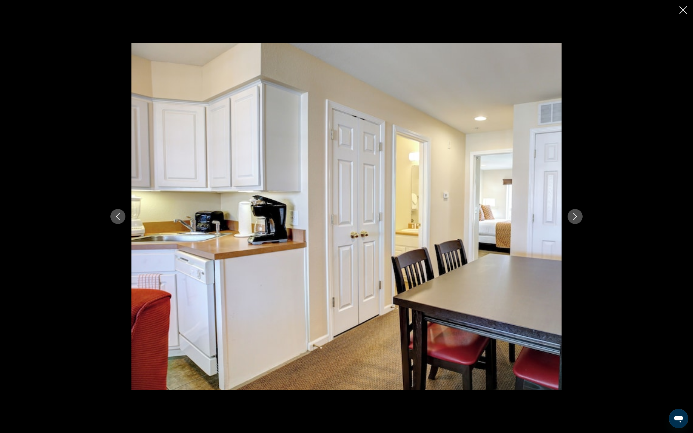
click at [582, 224] on button "Next image" at bounding box center [574, 216] width 15 height 15
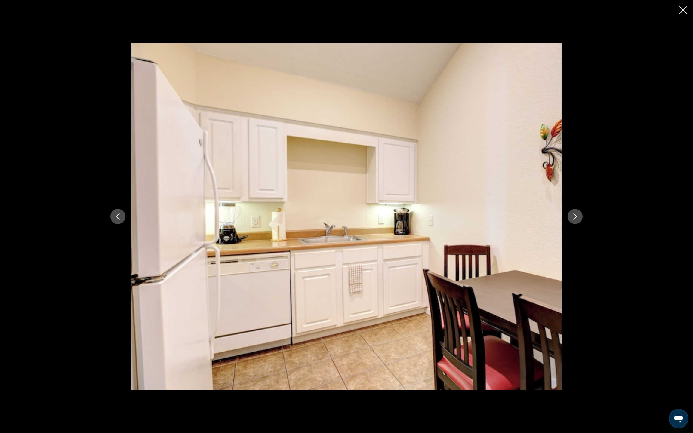
click at [582, 224] on button "Next image" at bounding box center [574, 216] width 15 height 15
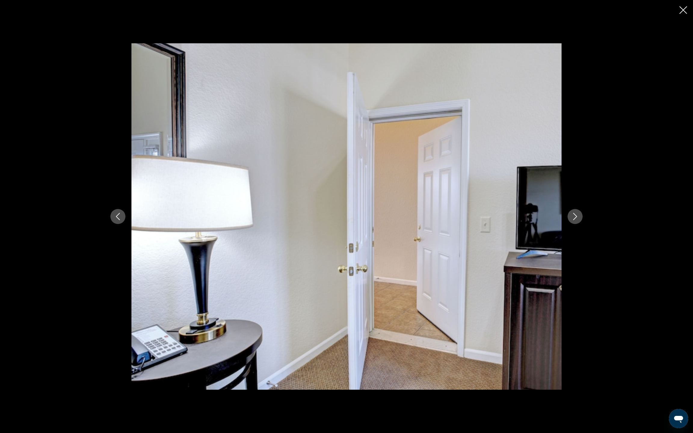
click at [582, 224] on button "Next image" at bounding box center [574, 216] width 15 height 15
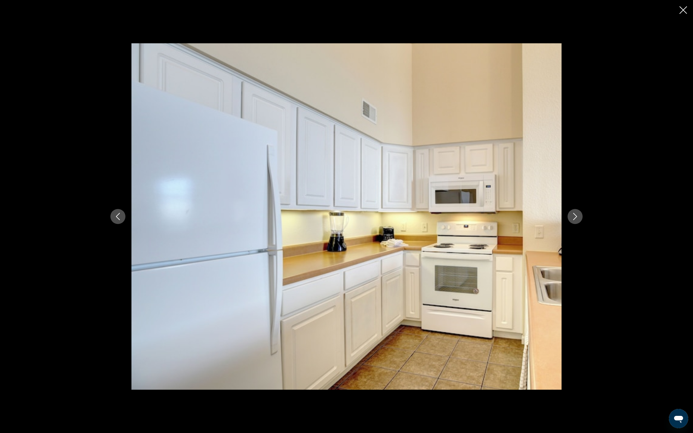
click at [114, 219] on icon "Previous image" at bounding box center [117, 216] width 7 height 7
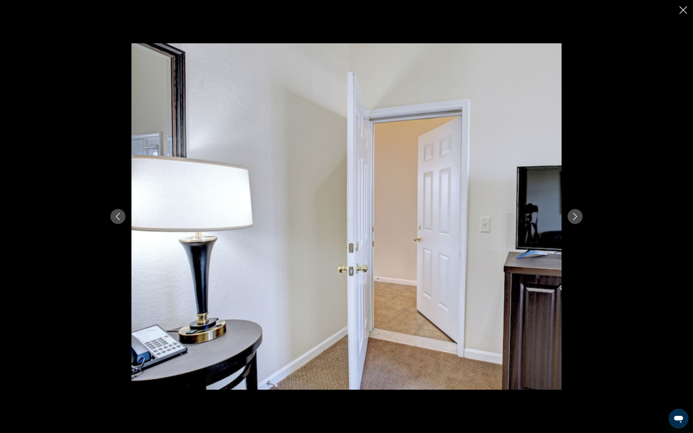
click at [578, 218] on icon "Next image" at bounding box center [574, 216] width 7 height 7
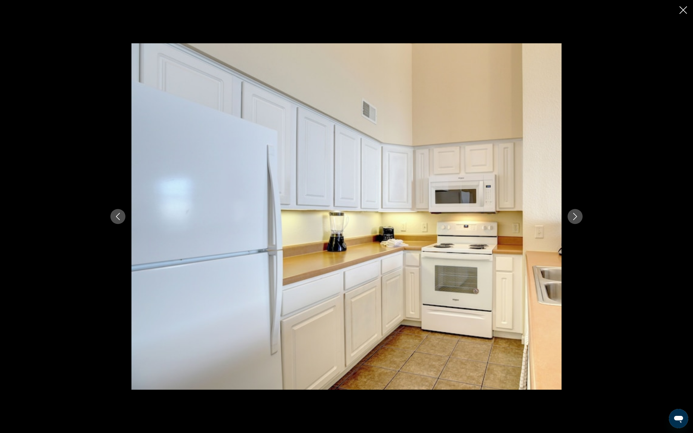
click at [582, 218] on button "Next image" at bounding box center [574, 216] width 15 height 15
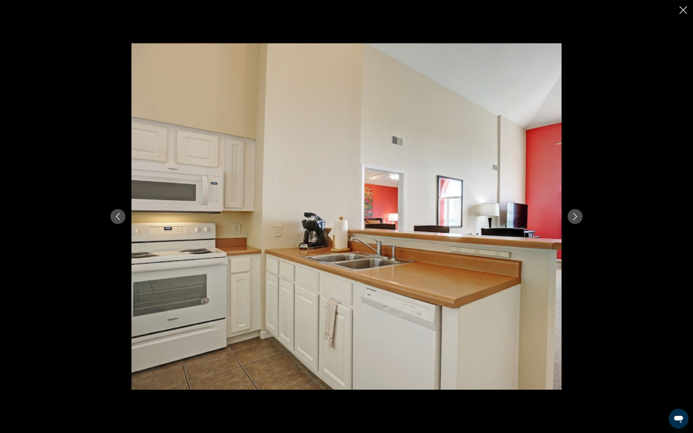
click at [582, 218] on button "Next image" at bounding box center [574, 216] width 15 height 15
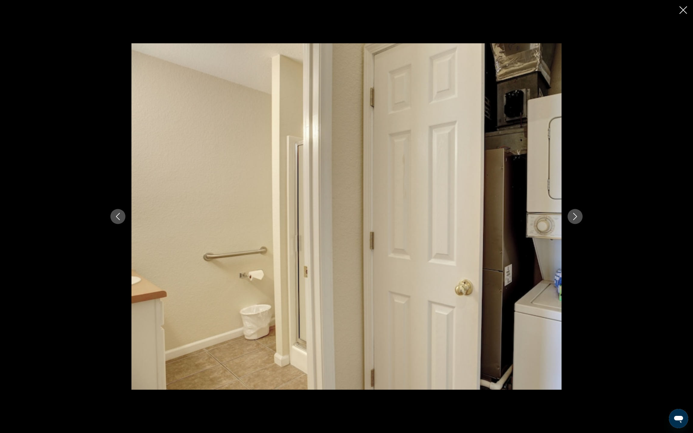
click at [582, 218] on button "Next image" at bounding box center [574, 216] width 15 height 15
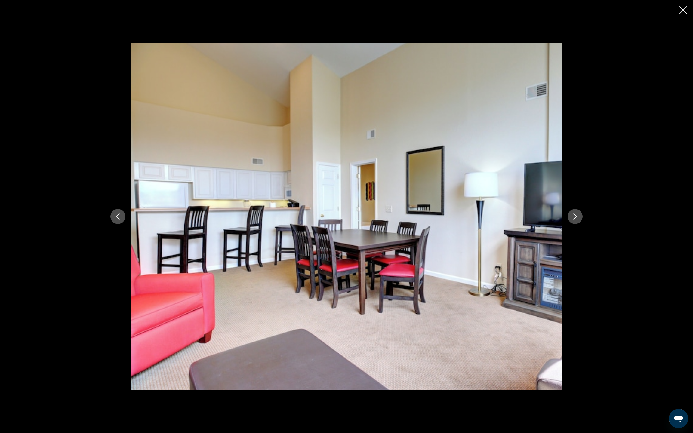
click at [582, 218] on button "Next image" at bounding box center [574, 216] width 15 height 15
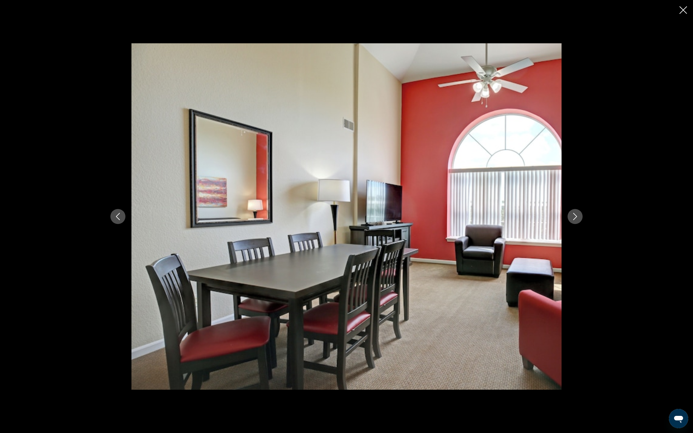
click at [582, 218] on button "Next image" at bounding box center [574, 216] width 15 height 15
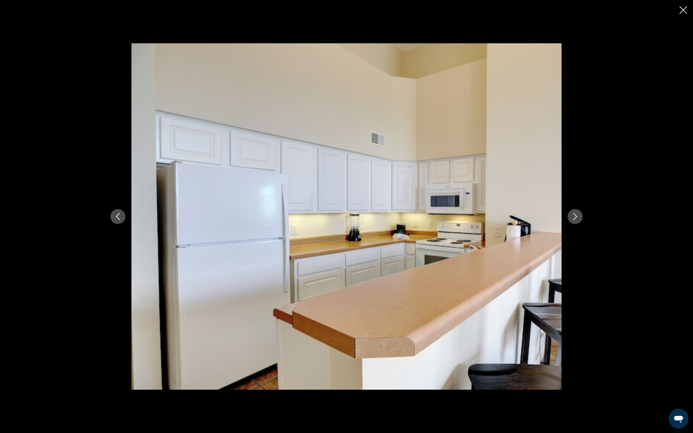
click at [582, 218] on button "Next image" at bounding box center [574, 216] width 15 height 15
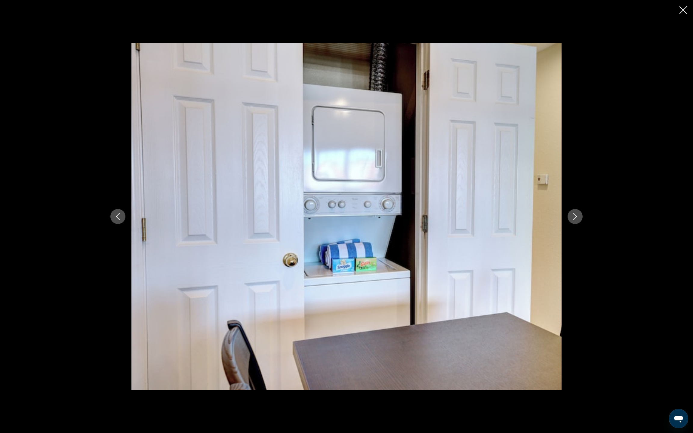
click at [582, 218] on button "Next image" at bounding box center [574, 216] width 15 height 15
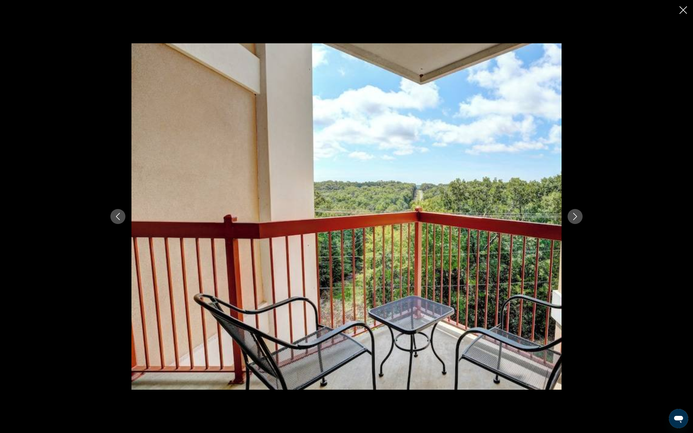
click at [582, 218] on button "Next image" at bounding box center [574, 216] width 15 height 15
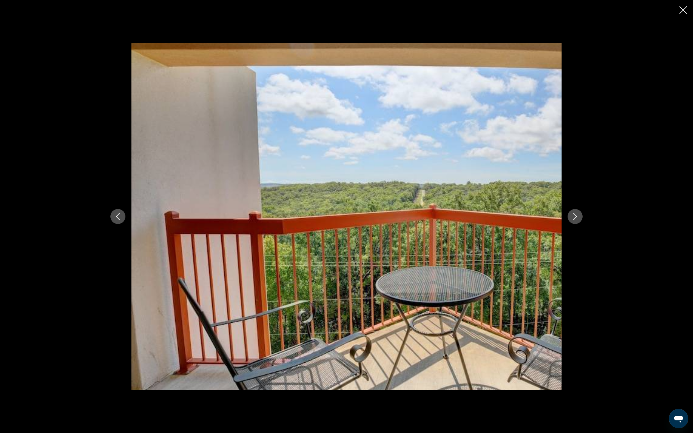
click at [582, 218] on button "Next image" at bounding box center [574, 216] width 15 height 15
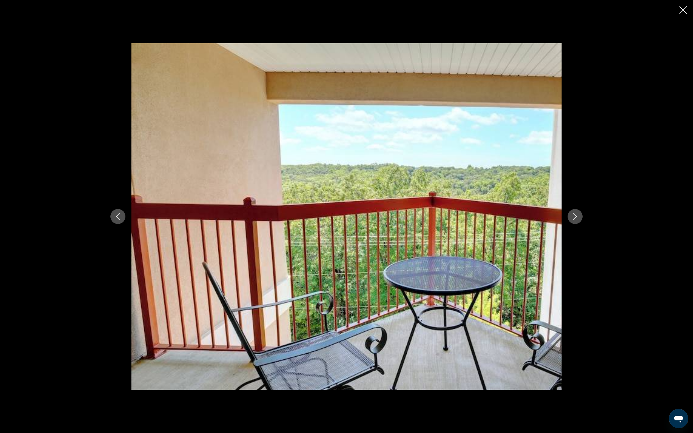
click at [582, 218] on button "Next image" at bounding box center [574, 216] width 15 height 15
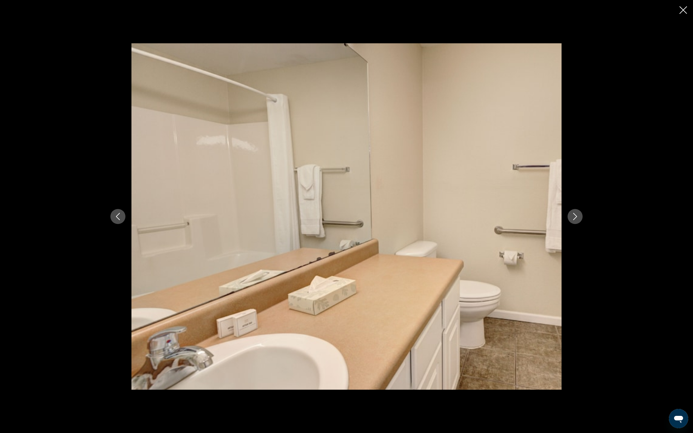
click at [582, 218] on button "Next image" at bounding box center [574, 216] width 15 height 15
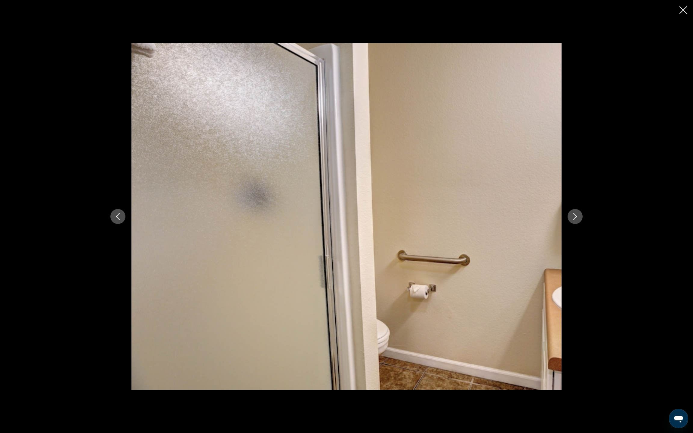
click at [114, 219] on icon "Previous image" at bounding box center [117, 216] width 7 height 7
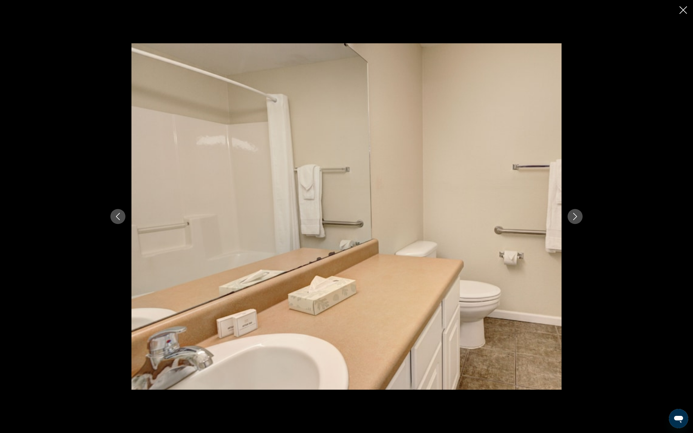
click at [582, 215] on button "Next image" at bounding box center [574, 216] width 15 height 15
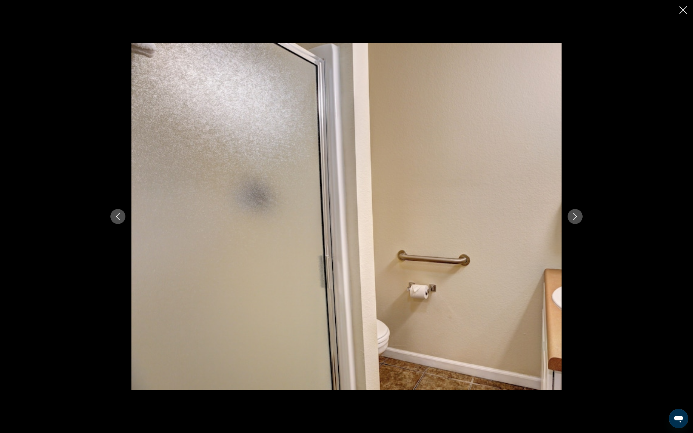
click at [582, 216] on button "Next image" at bounding box center [574, 216] width 15 height 15
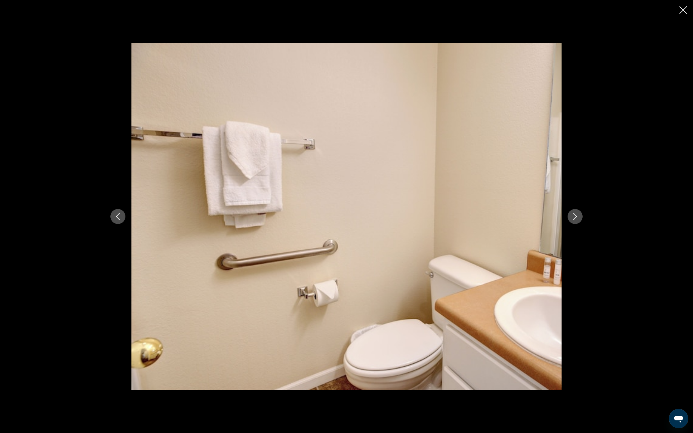
click at [582, 217] on button "Next image" at bounding box center [574, 216] width 15 height 15
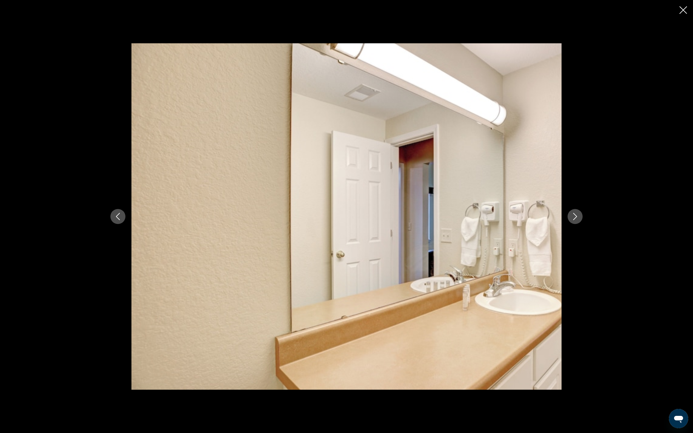
click at [582, 218] on button "Next image" at bounding box center [574, 216] width 15 height 15
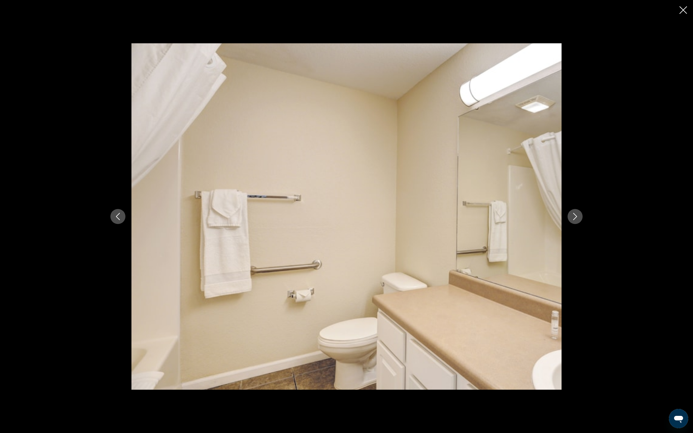
click at [582, 218] on button "Next image" at bounding box center [574, 216] width 15 height 15
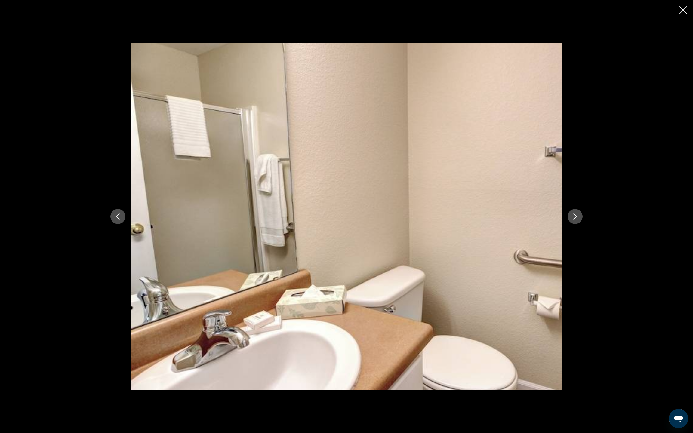
click at [582, 218] on button "Next image" at bounding box center [574, 216] width 15 height 15
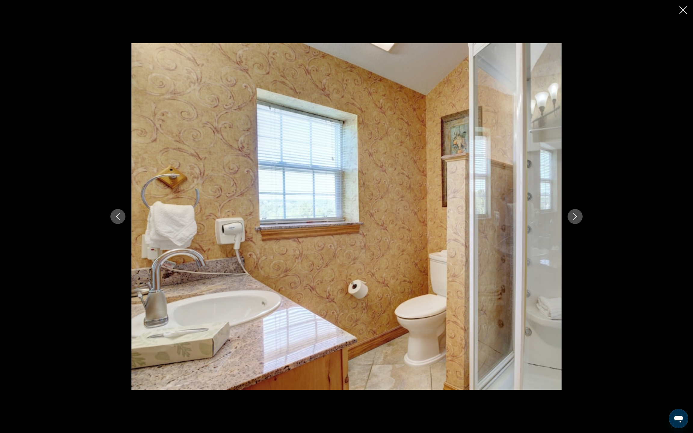
click at [582, 218] on button "Next image" at bounding box center [574, 216] width 15 height 15
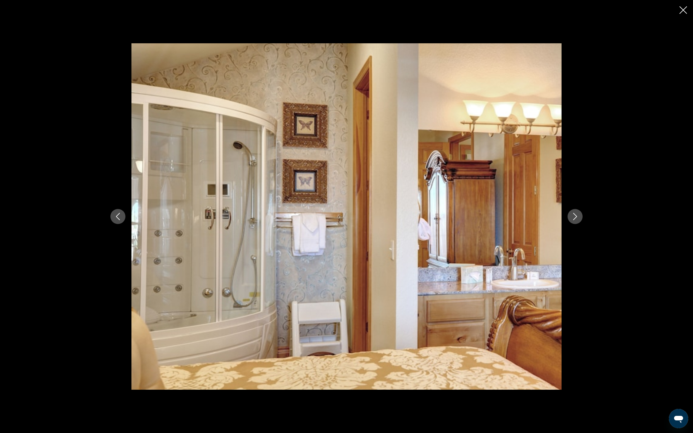
click at [582, 218] on button "Next image" at bounding box center [574, 216] width 15 height 15
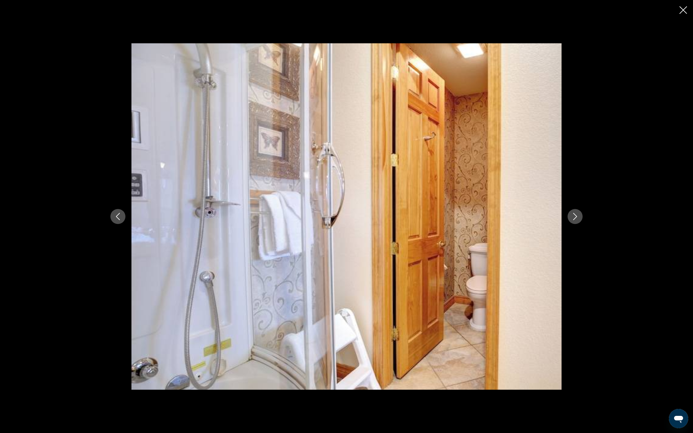
click at [582, 218] on button "Next image" at bounding box center [574, 216] width 15 height 15
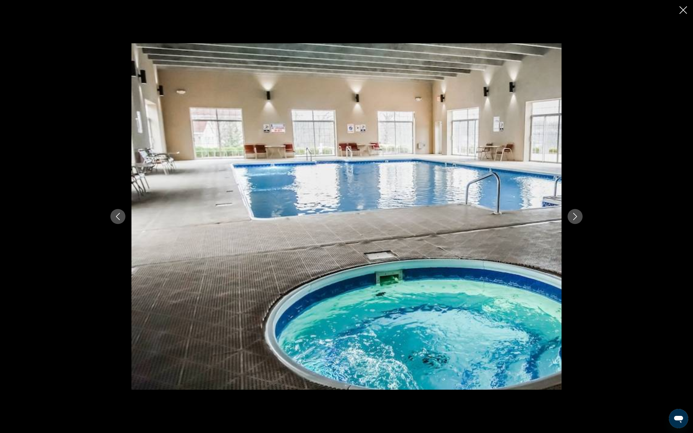
click at [582, 218] on button "Next image" at bounding box center [574, 216] width 15 height 15
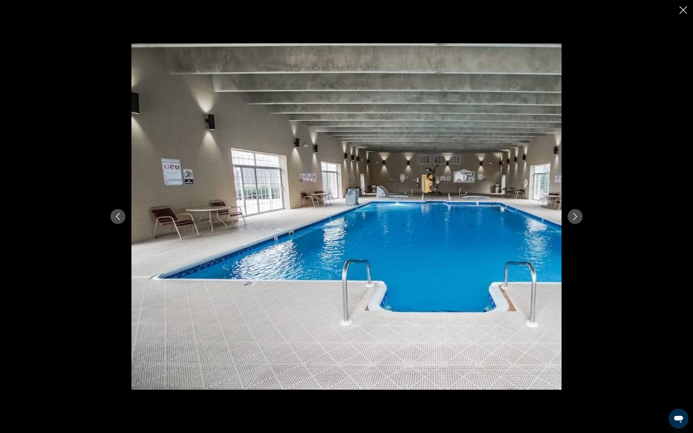
click at [582, 218] on button "Next image" at bounding box center [574, 216] width 15 height 15
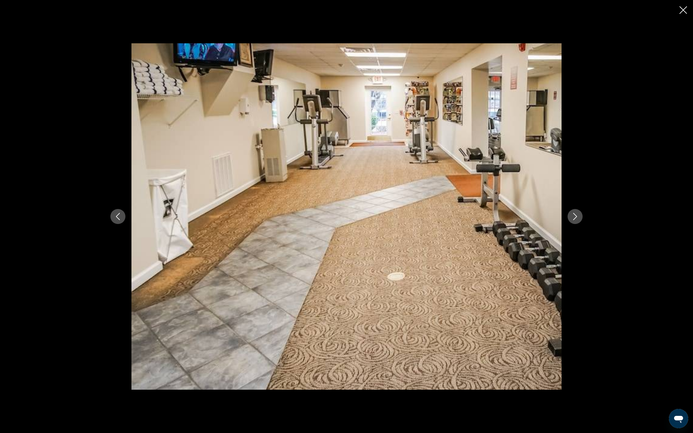
click at [582, 218] on button "Next image" at bounding box center [574, 216] width 15 height 15
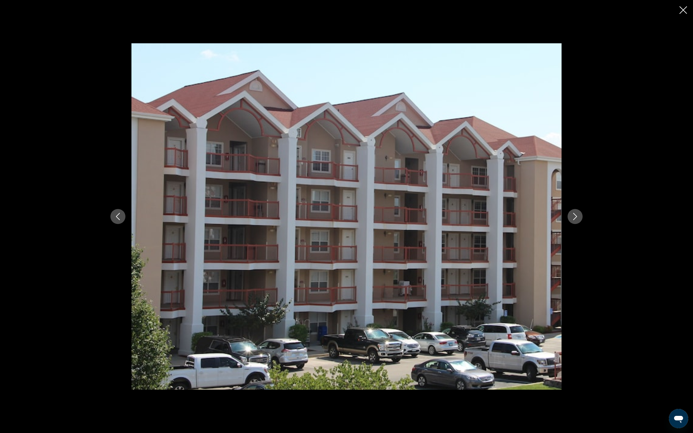
click at [582, 218] on button "Next image" at bounding box center [574, 216] width 15 height 15
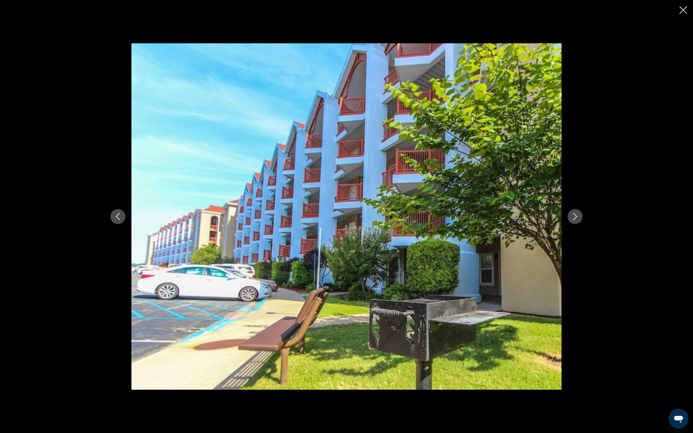
click at [582, 218] on button "Next image" at bounding box center [574, 216] width 15 height 15
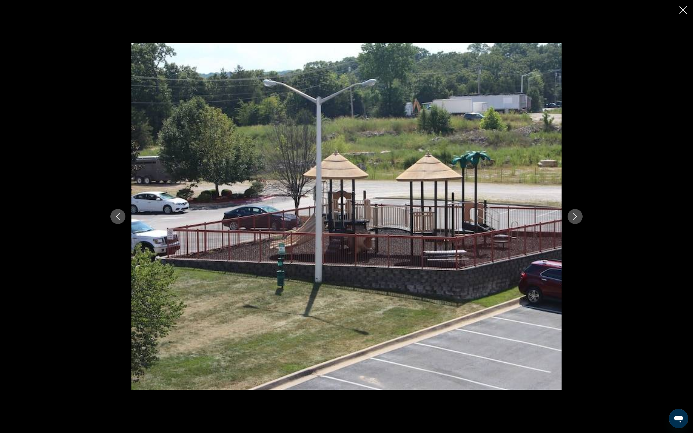
click at [582, 218] on button "Next image" at bounding box center [574, 216] width 15 height 15
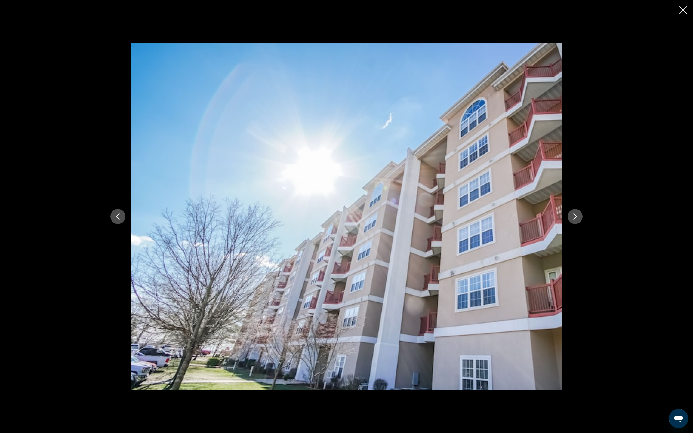
click at [582, 218] on button "Next image" at bounding box center [574, 216] width 15 height 15
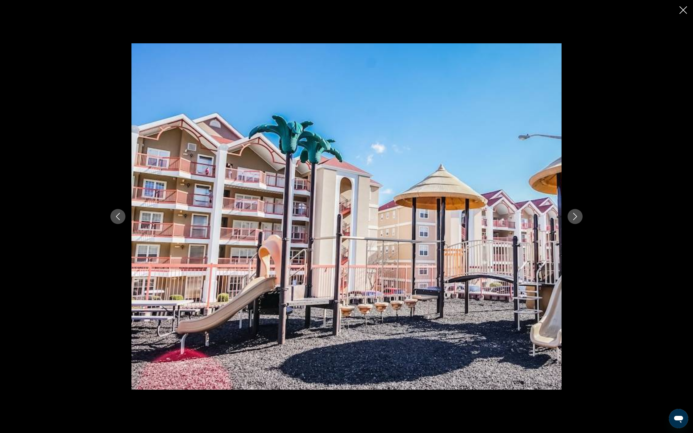
click at [582, 218] on button "Next image" at bounding box center [574, 216] width 15 height 15
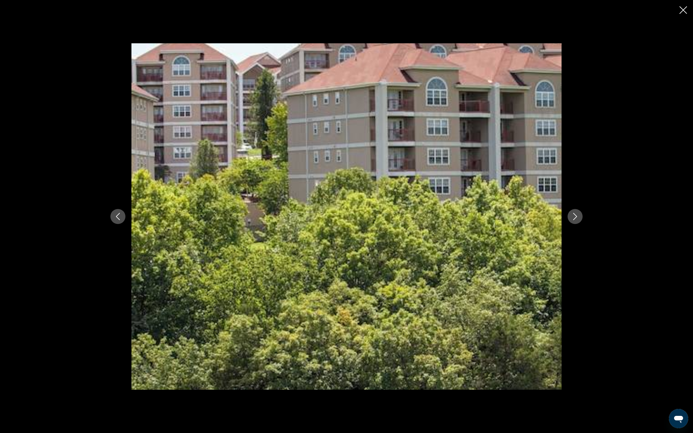
click at [582, 218] on button "Next image" at bounding box center [574, 216] width 15 height 15
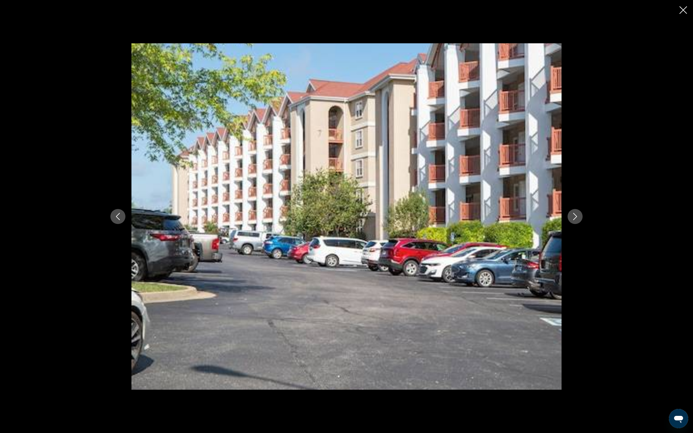
click at [582, 218] on button "Next image" at bounding box center [574, 216] width 15 height 15
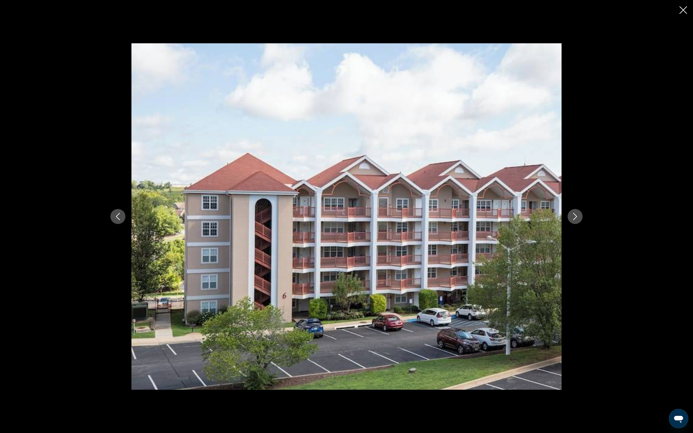
click at [582, 218] on button "Next image" at bounding box center [574, 216] width 15 height 15
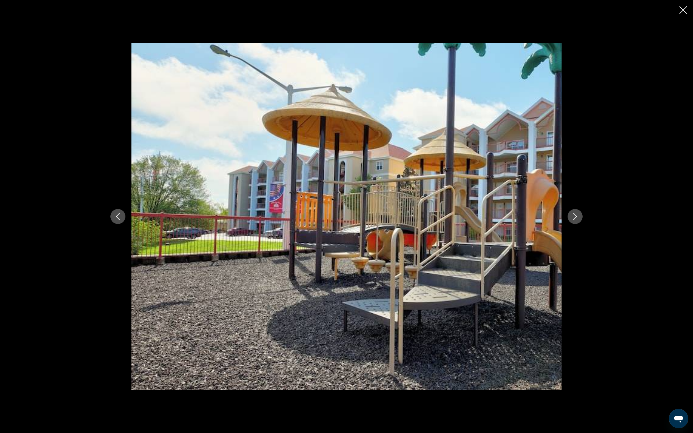
click at [582, 218] on button "Next image" at bounding box center [574, 216] width 15 height 15
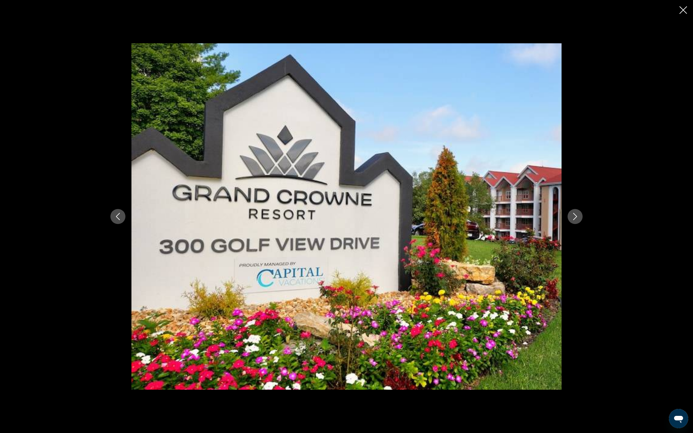
click at [582, 218] on button "Next image" at bounding box center [574, 216] width 15 height 15
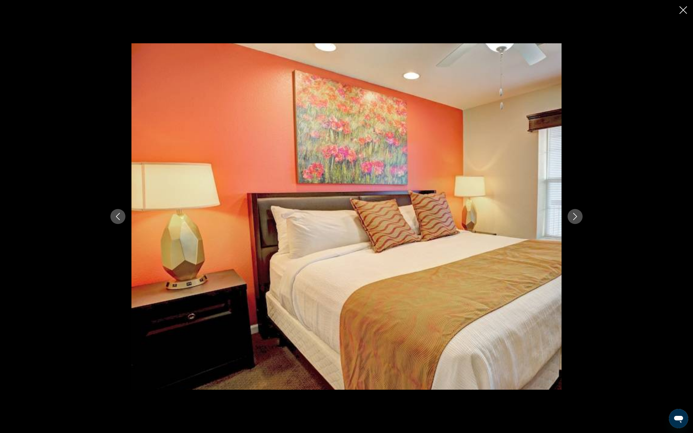
click at [582, 222] on button "Next image" at bounding box center [574, 216] width 15 height 15
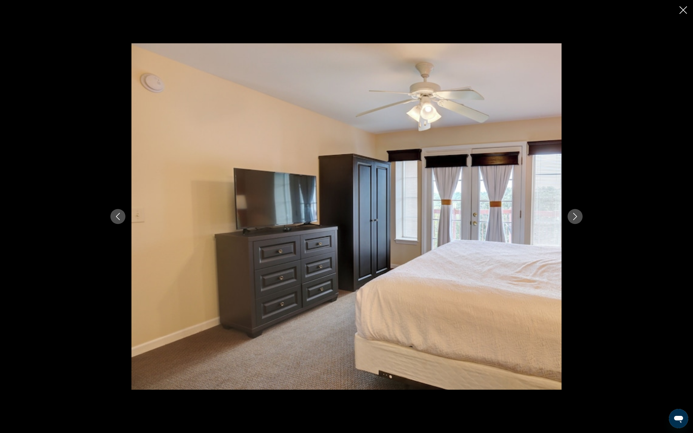
click at [582, 223] on button "Next image" at bounding box center [574, 216] width 15 height 15
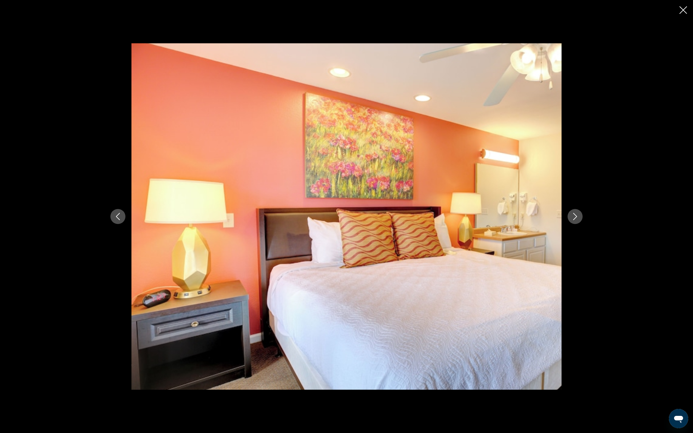
click at [582, 223] on button "Next image" at bounding box center [574, 216] width 15 height 15
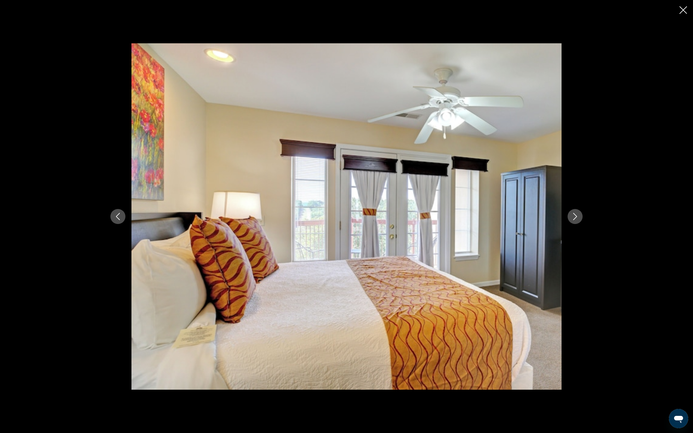
click at [582, 223] on button "Next image" at bounding box center [574, 216] width 15 height 15
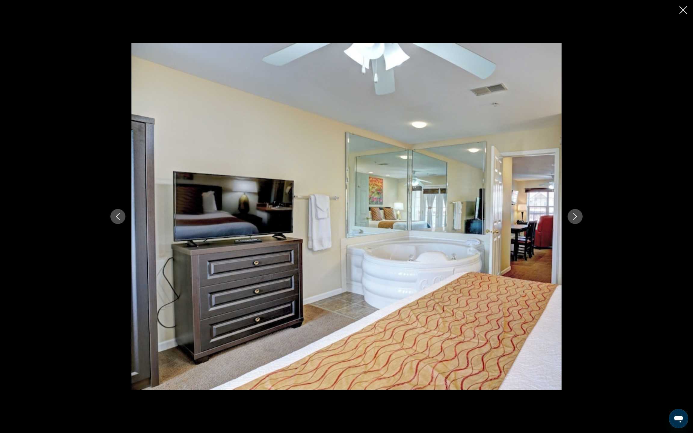
click at [582, 223] on button "Next image" at bounding box center [574, 216] width 15 height 15
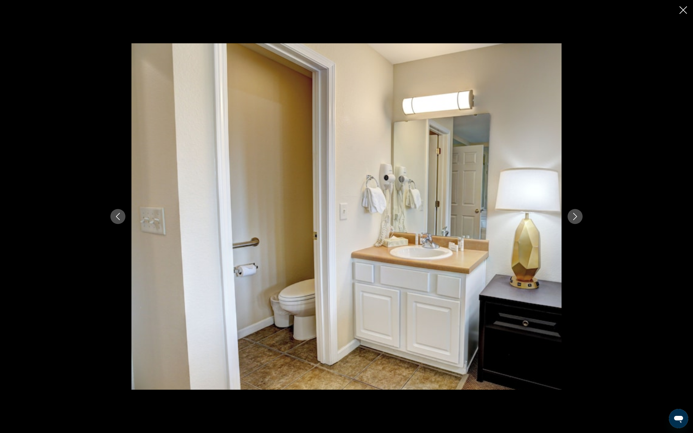
click at [582, 223] on button "Next image" at bounding box center [574, 216] width 15 height 15
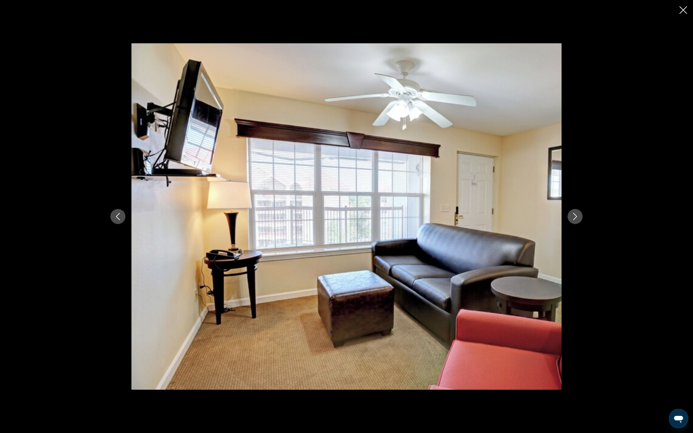
click at [582, 223] on button "Next image" at bounding box center [574, 216] width 15 height 15
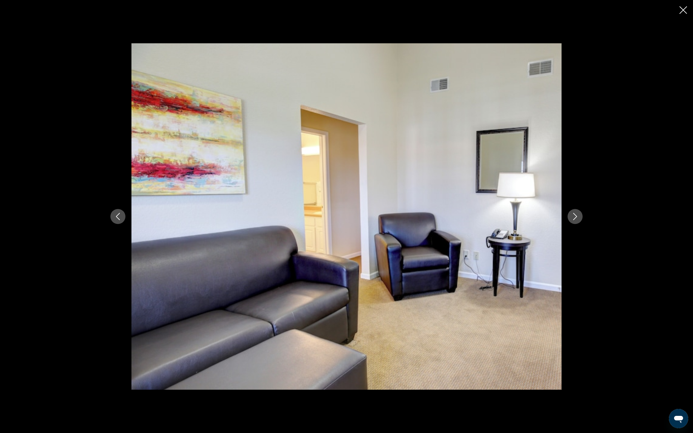
click at [582, 223] on button "Next image" at bounding box center [574, 216] width 15 height 15
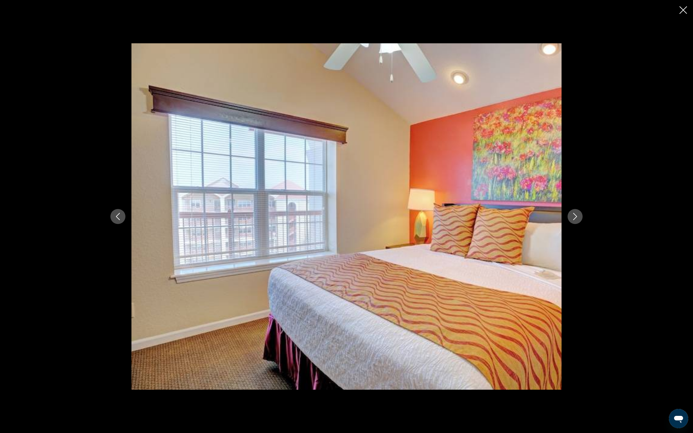
click at [679, 14] on icon "Close slideshow" at bounding box center [683, 10] width 8 height 8
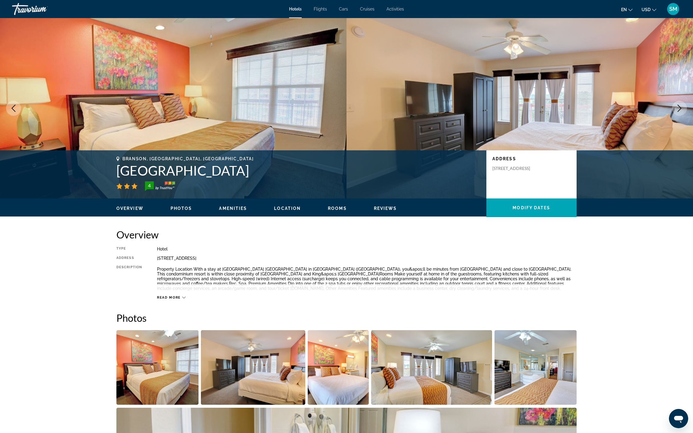
scroll to position [0, 0]
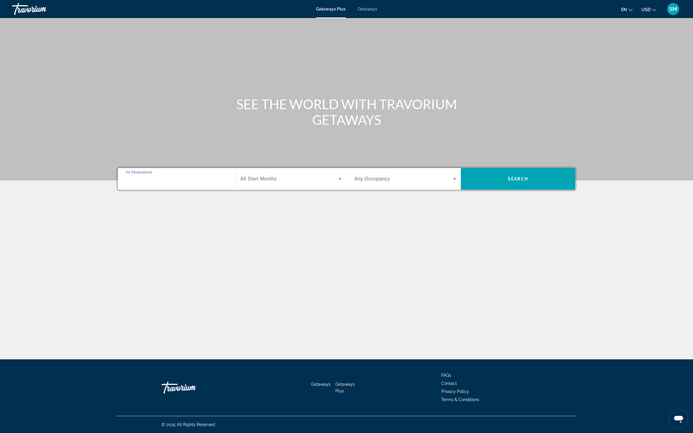
click at [126, 183] on input "Destination All Destinations" at bounding box center [177, 179] width 102 height 7
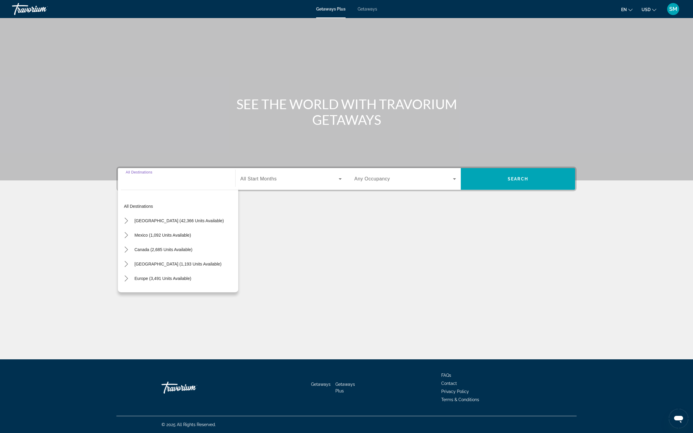
scroll to position [87, 0]
click at [134, 223] on span "[GEOGRAPHIC_DATA] (42,366 units available)" at bounding box center [178, 220] width 89 height 5
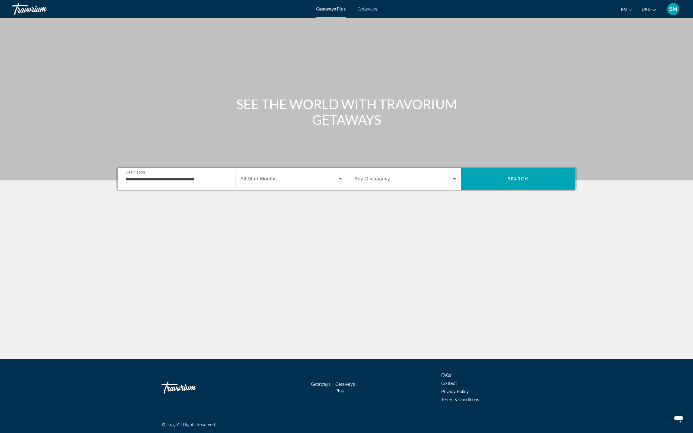
click at [126, 183] on input "**********" at bounding box center [177, 179] width 102 height 7
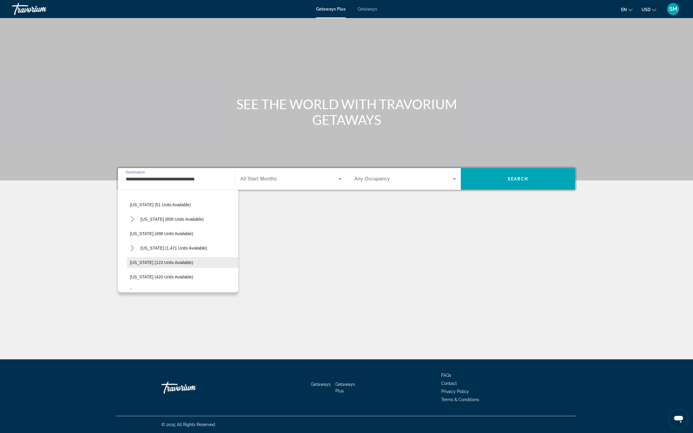
scroll to position [238, 0]
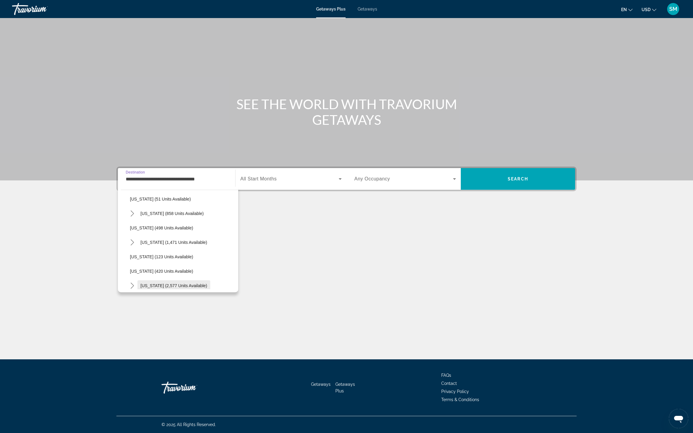
click at [140, 288] on span "[US_STATE] (2,577 units available)" at bounding box center [173, 285] width 67 height 5
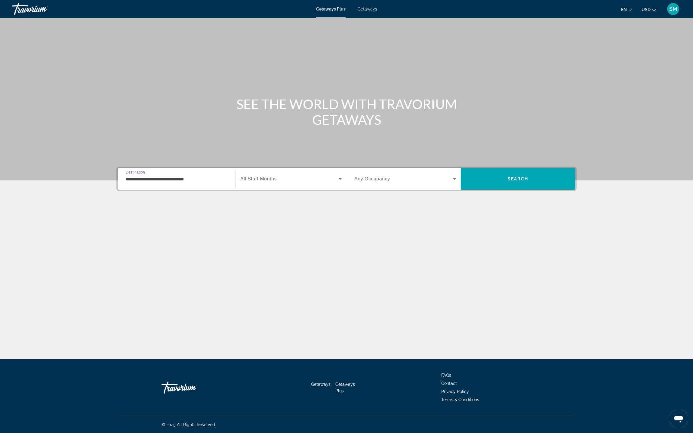
click at [127, 188] on div "**********" at bounding box center [177, 178] width 102 height 17
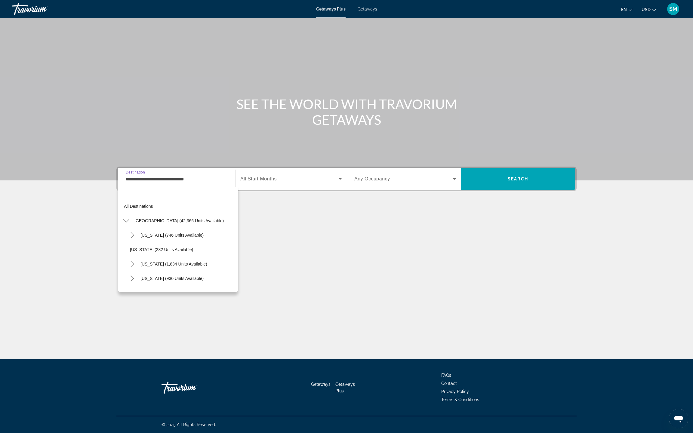
scroll to position [273, 0]
click at [136, 268] on span "Branson Area (2,365 units available)" at bounding box center [170, 265] width 69 height 5
type input "**********"
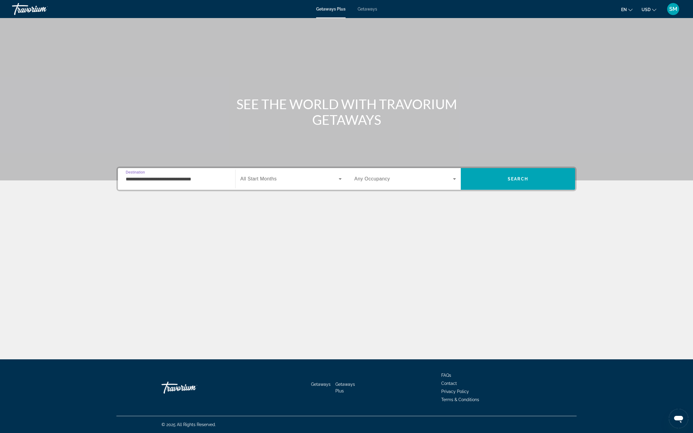
click at [240, 182] on span "Search widget" at bounding box center [289, 178] width 98 height 7
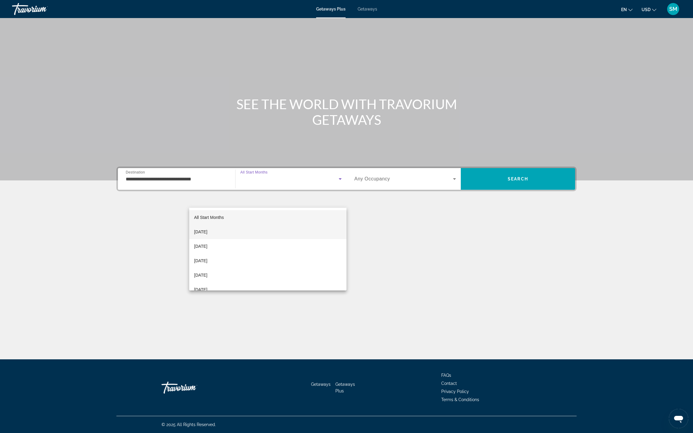
click at [230, 231] on mat-option "[DATE]" at bounding box center [267, 232] width 157 height 14
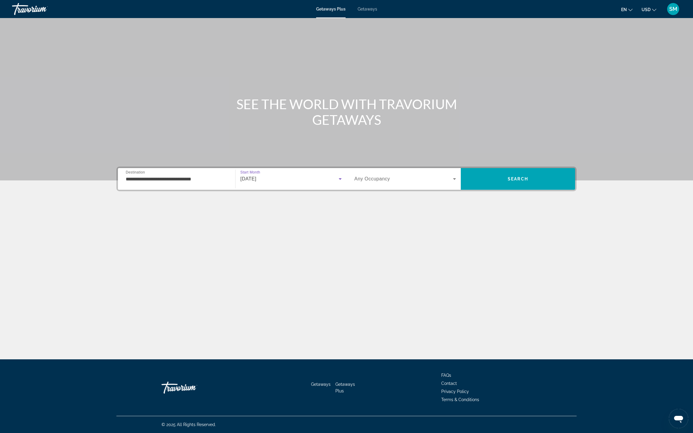
click at [409, 182] on span "Search widget" at bounding box center [403, 178] width 99 height 7
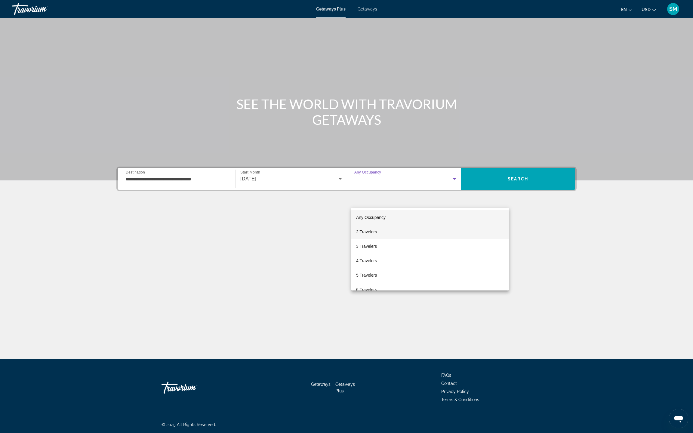
click at [386, 232] on mat-option "2 Travelers" at bounding box center [430, 232] width 158 height 14
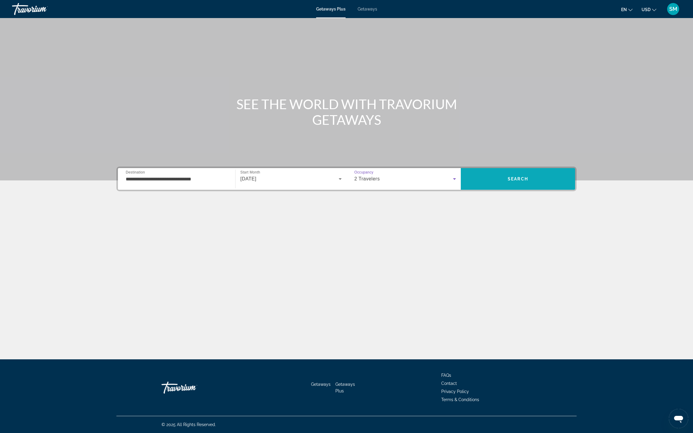
click at [528, 181] on span "Search" at bounding box center [517, 178] width 20 height 5
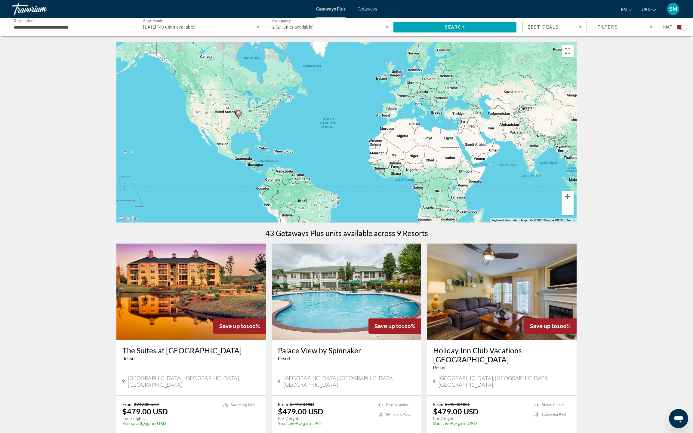
click at [222, 31] on div "October 2025 (43 units available)" at bounding box center [199, 26] width 113 height 7
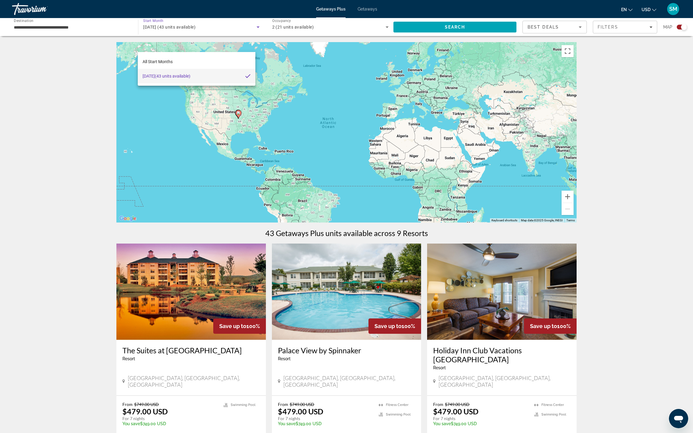
click at [319, 46] on div at bounding box center [346, 216] width 693 height 433
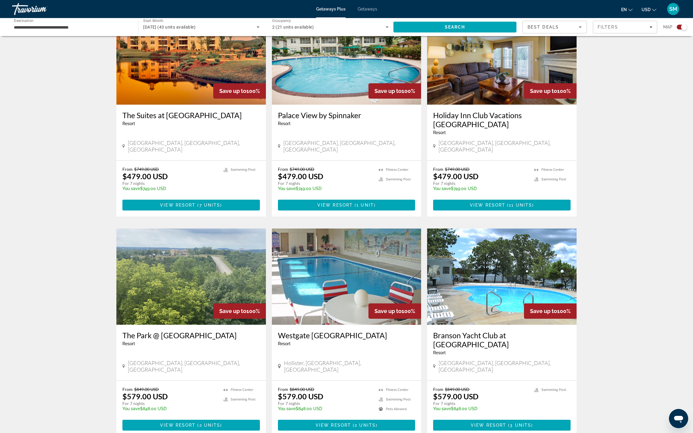
scroll to position [217, 0]
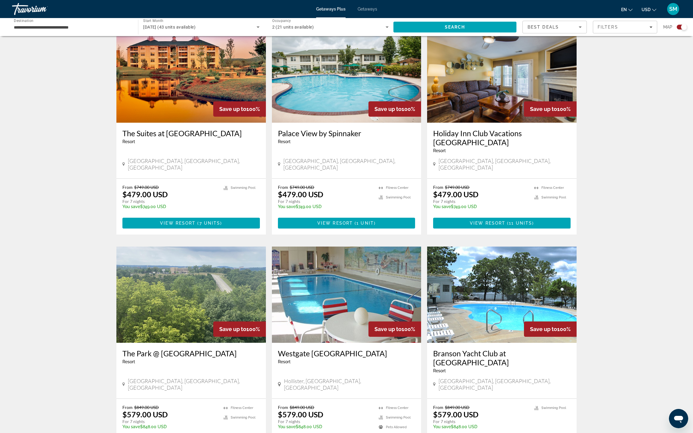
click at [557, 123] on img "Main content" at bounding box center [501, 74] width 149 height 96
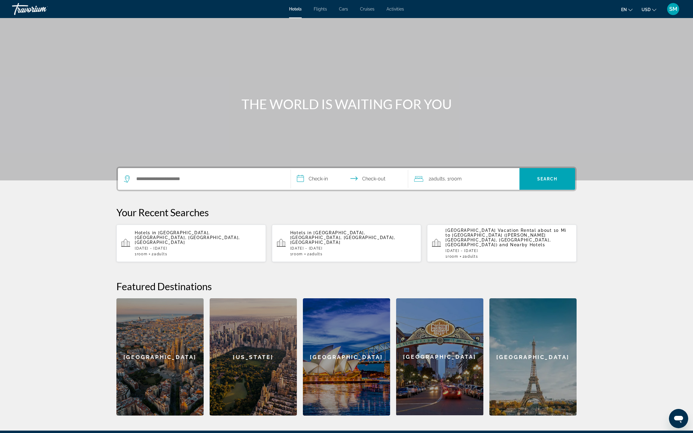
click at [135, 250] on p "[DATE] - [DATE]" at bounding box center [198, 248] width 126 height 4
